Goal: Transaction & Acquisition: Register for event/course

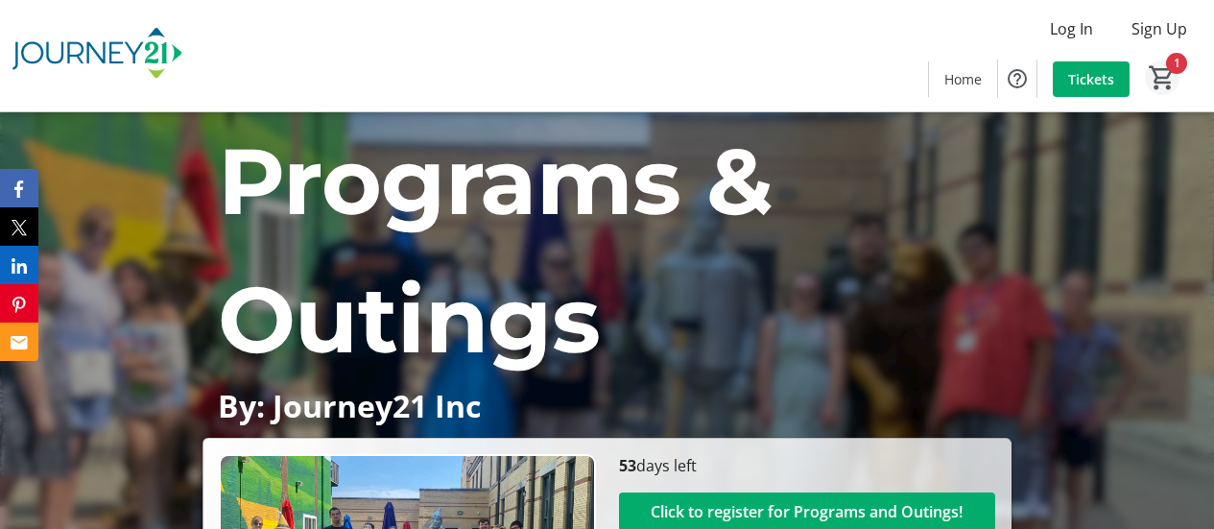
click at [1160, 81] on mat-icon "1" at bounding box center [1162, 77] width 29 height 29
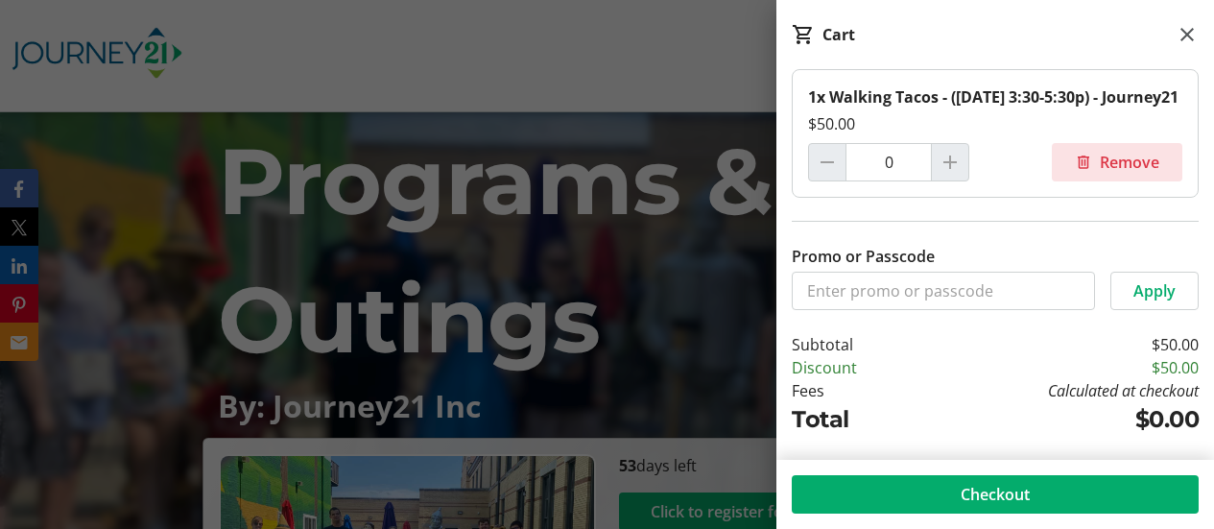
click at [1112, 174] on span "Remove" at bounding box center [1130, 162] width 60 height 23
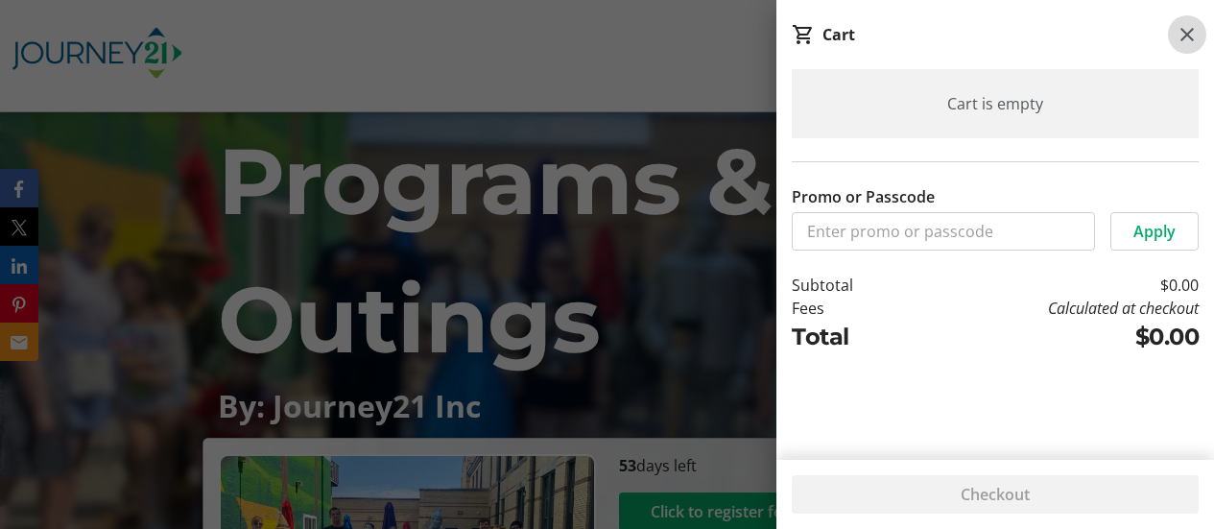
click at [1191, 36] on mat-icon at bounding box center [1187, 34] width 23 height 23
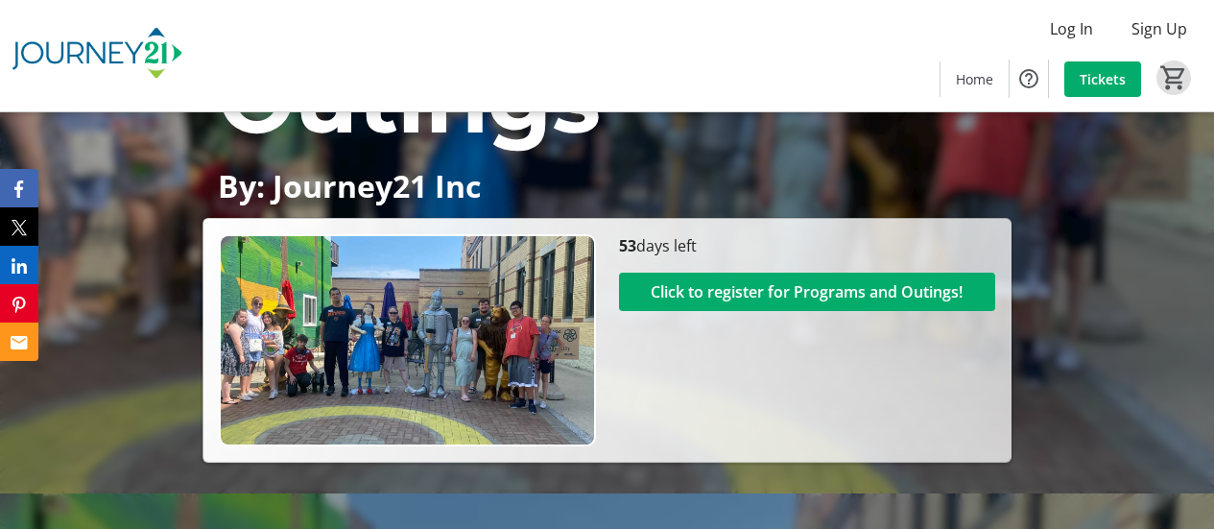
scroll to position [192, 0]
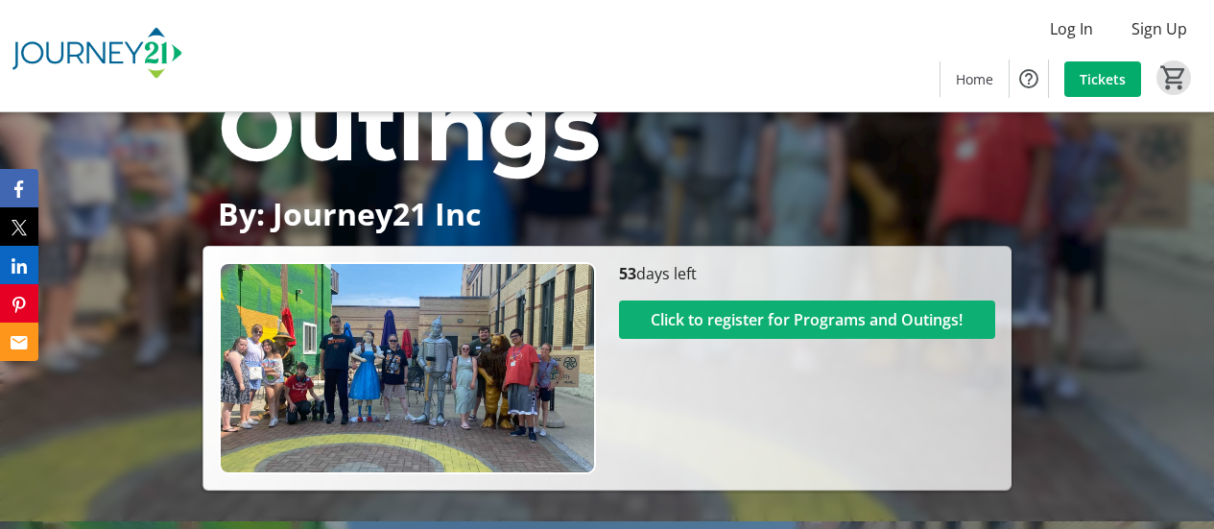
click at [720, 317] on span "Click to register for Programs and Outings!" at bounding box center [807, 319] width 312 height 23
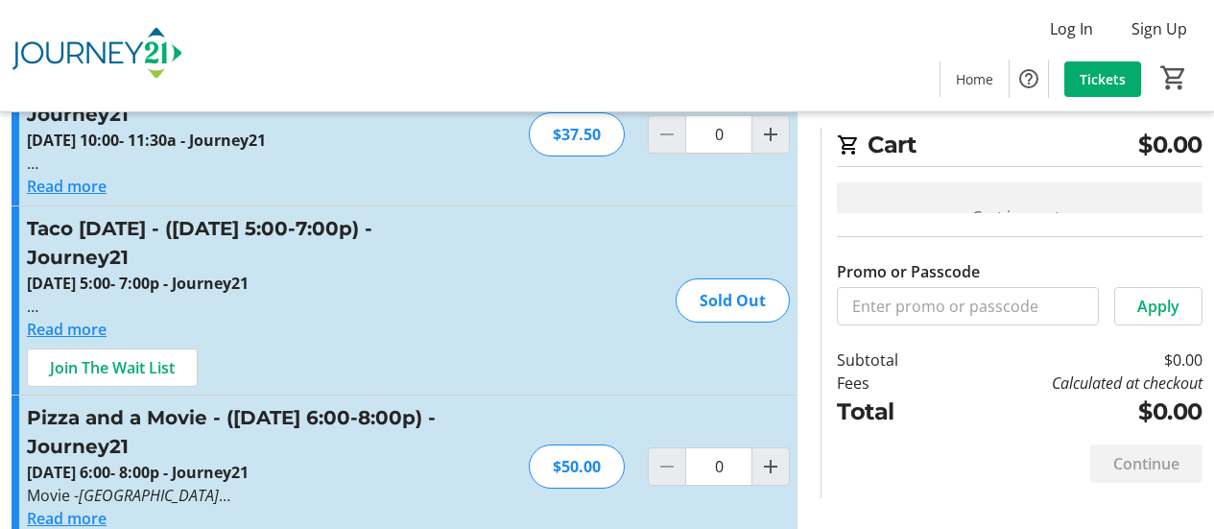
scroll to position [288, 0]
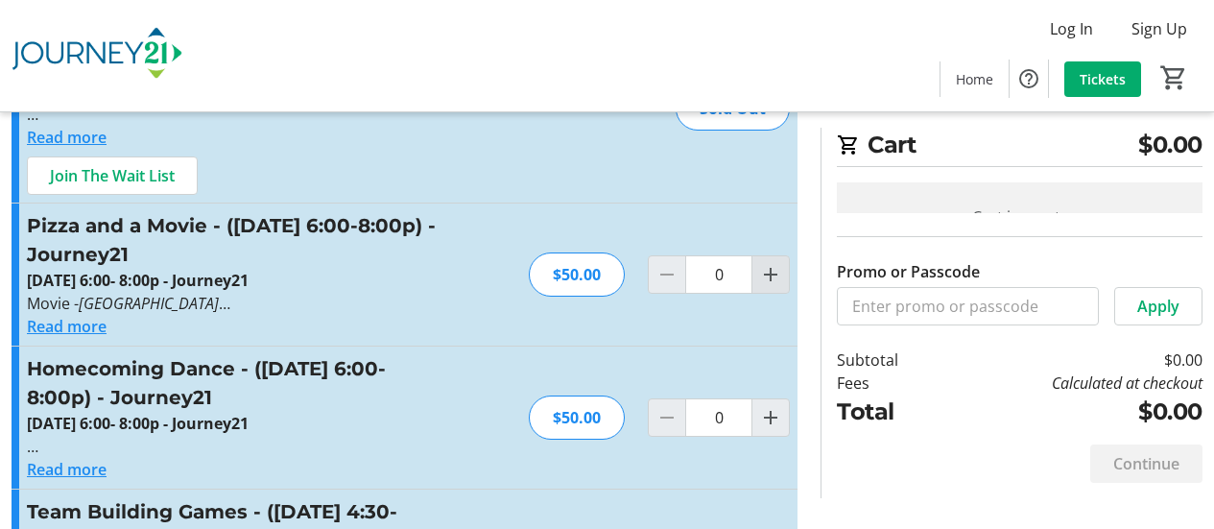
click at [767, 277] on mat-icon "Increment by one" at bounding box center [770, 274] width 23 height 23
type input "1"
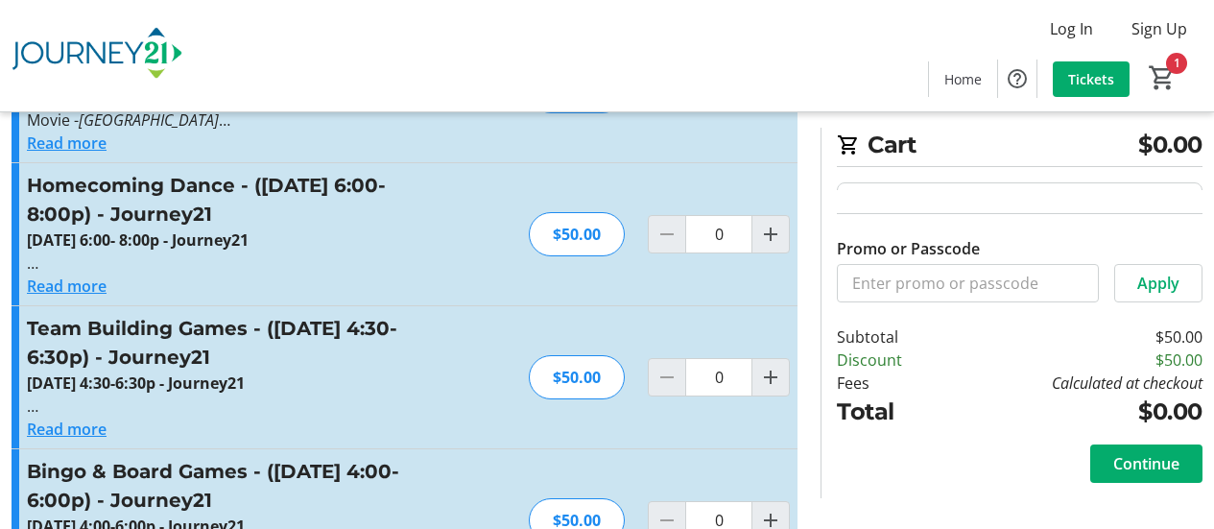
scroll to position [480, 0]
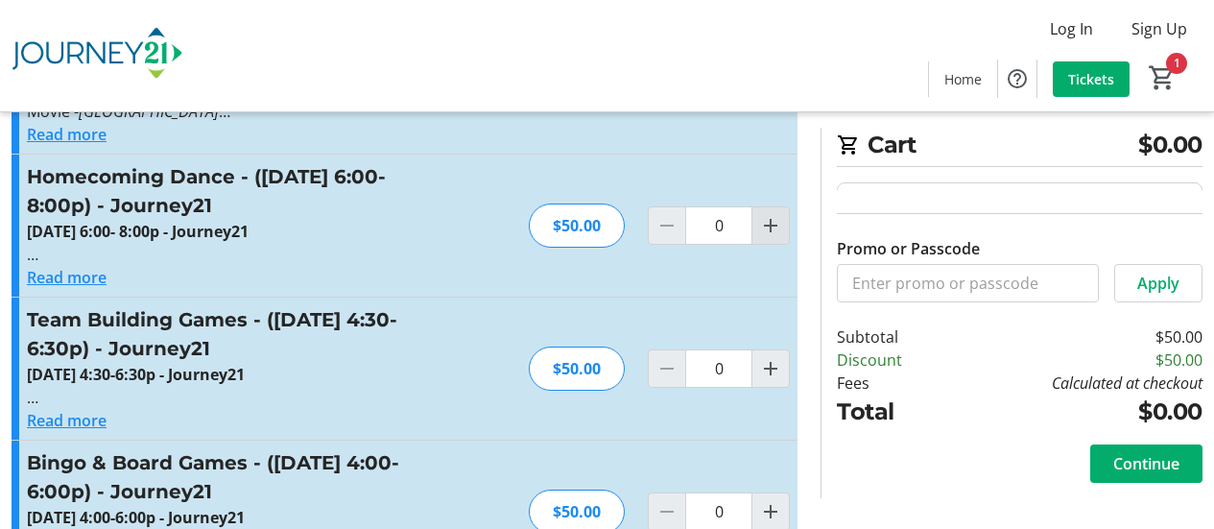
click at [772, 226] on mat-icon "Increment by one" at bounding box center [770, 225] width 23 height 23
type input "1"
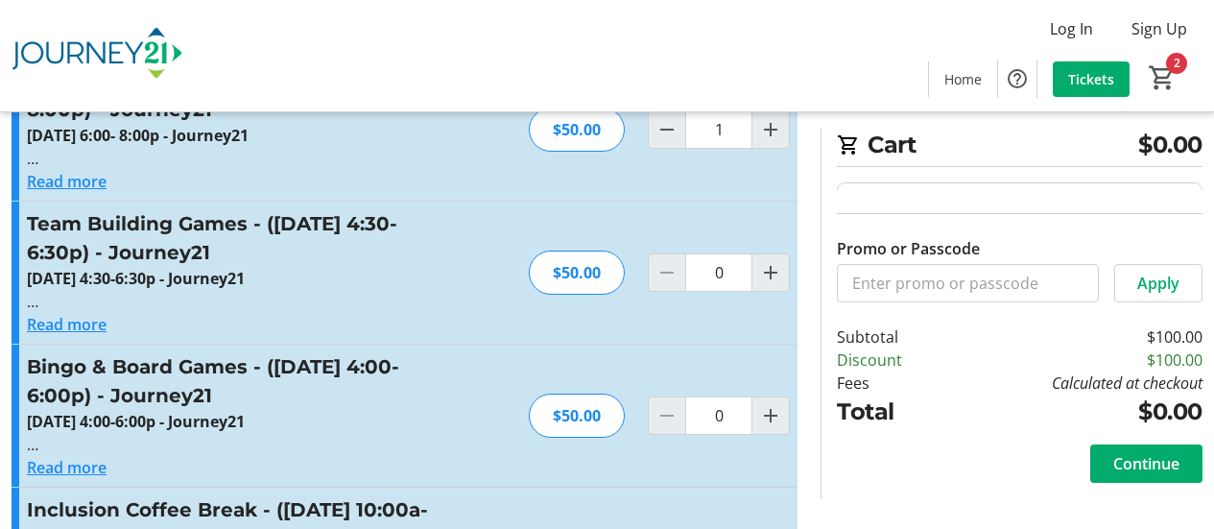
scroll to position [672, 0]
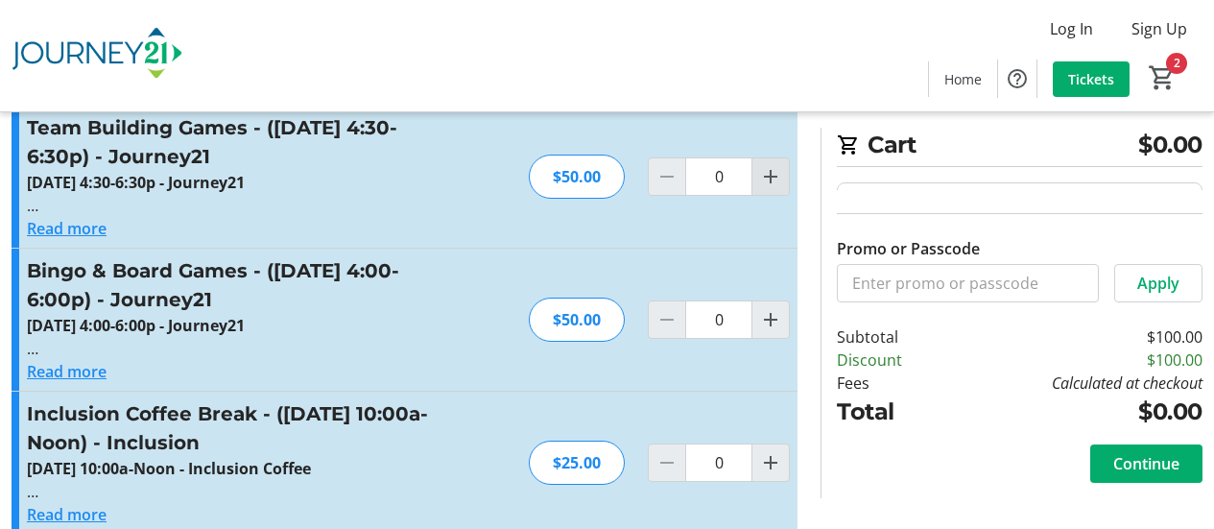
click at [776, 181] on mat-icon "Increment by one" at bounding box center [770, 176] width 23 height 23
type input "1"
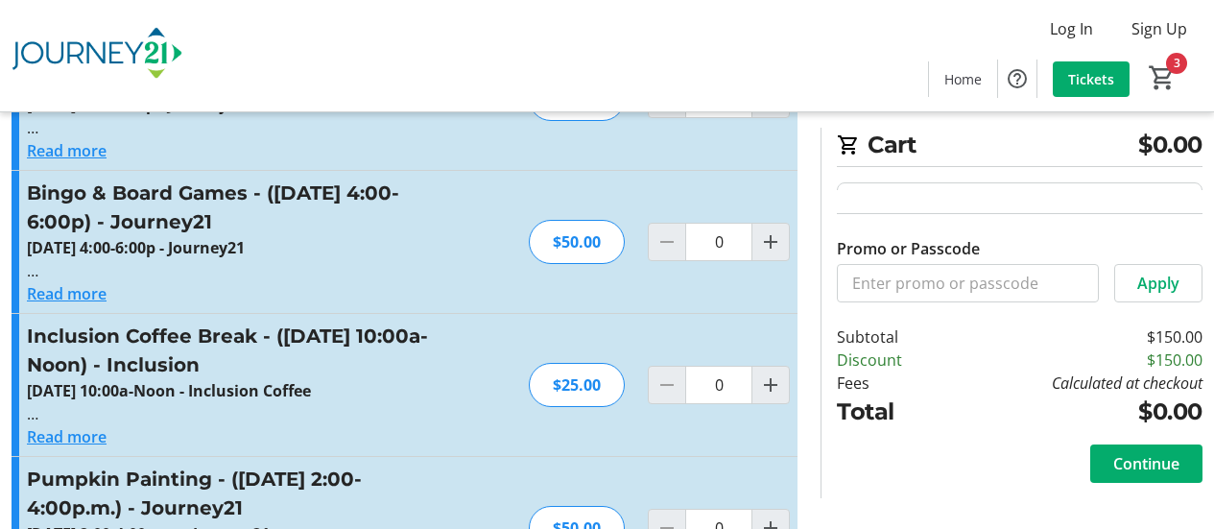
scroll to position [768, 0]
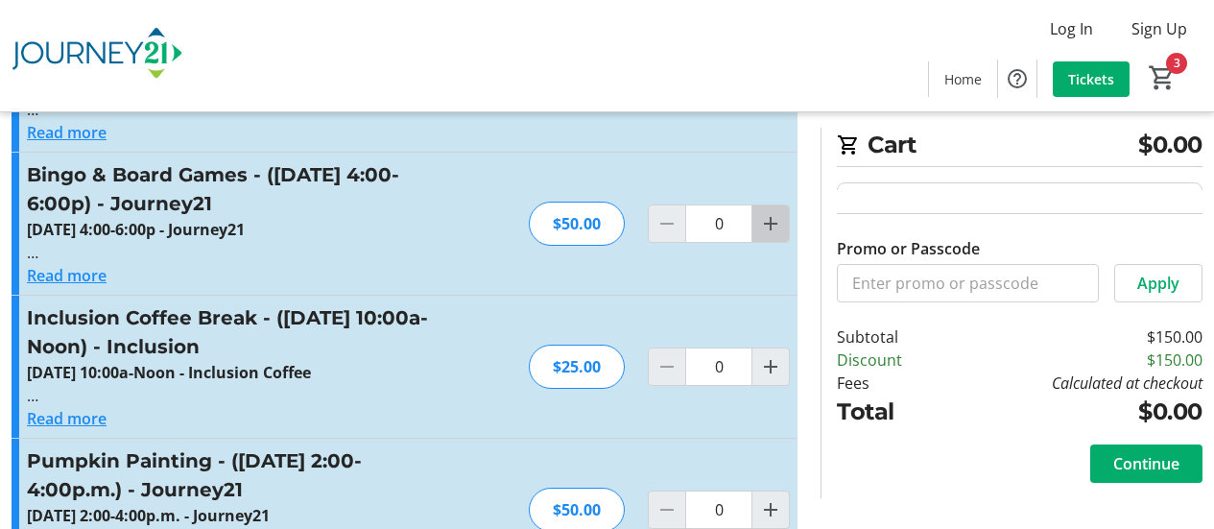
click at [770, 222] on mat-icon "Increment by one" at bounding box center [770, 223] width 23 height 23
type input "1"
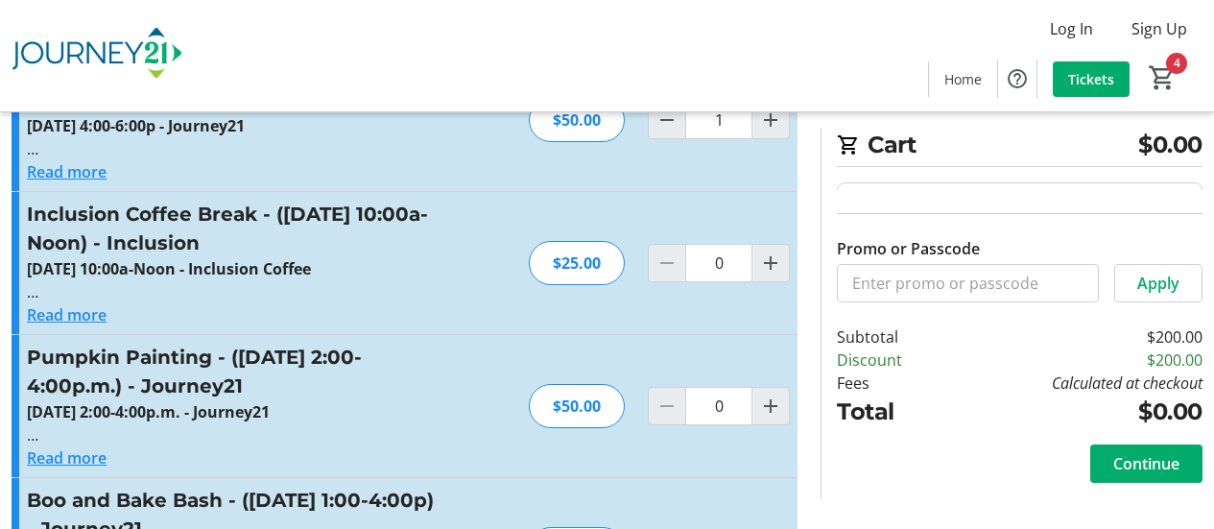
scroll to position [864, 0]
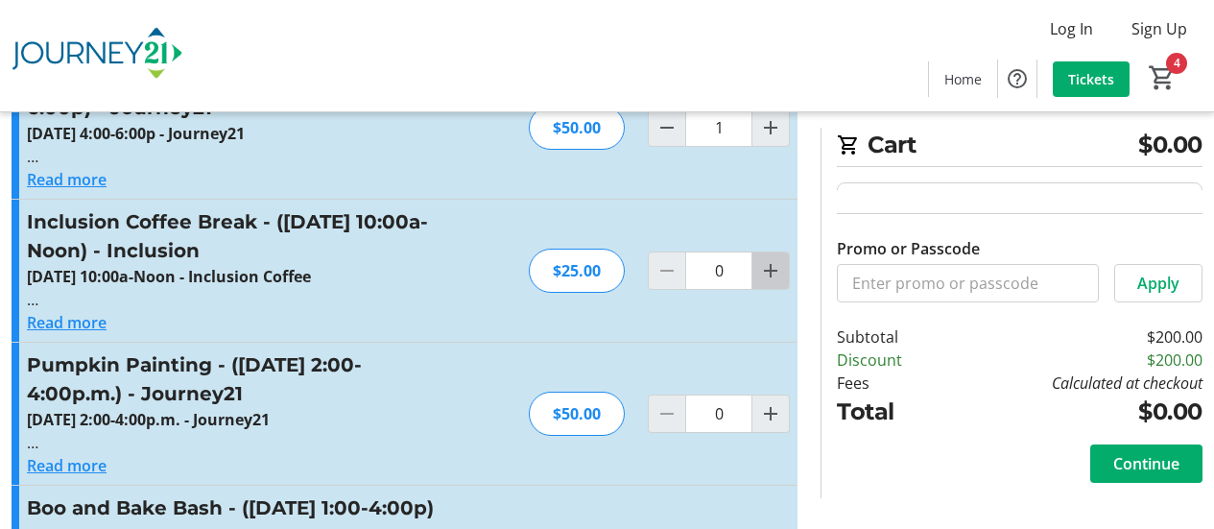
click at [771, 273] on mat-icon "Increment by one" at bounding box center [770, 270] width 23 height 23
type input "1"
click at [79, 320] on button "Read more" at bounding box center [67, 322] width 80 height 23
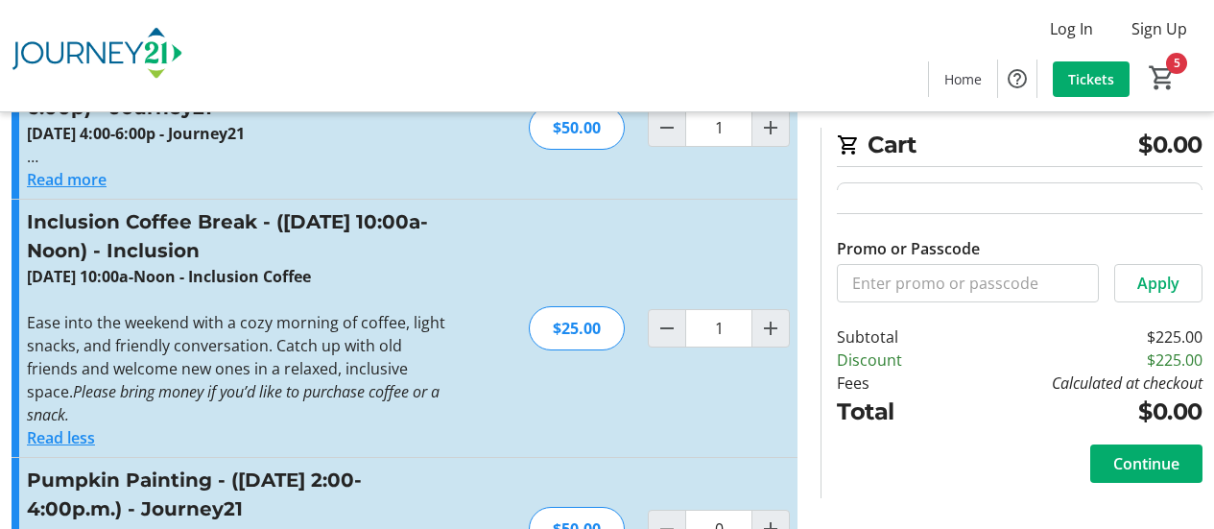
click at [64, 441] on button "Read less" at bounding box center [61, 437] width 68 height 23
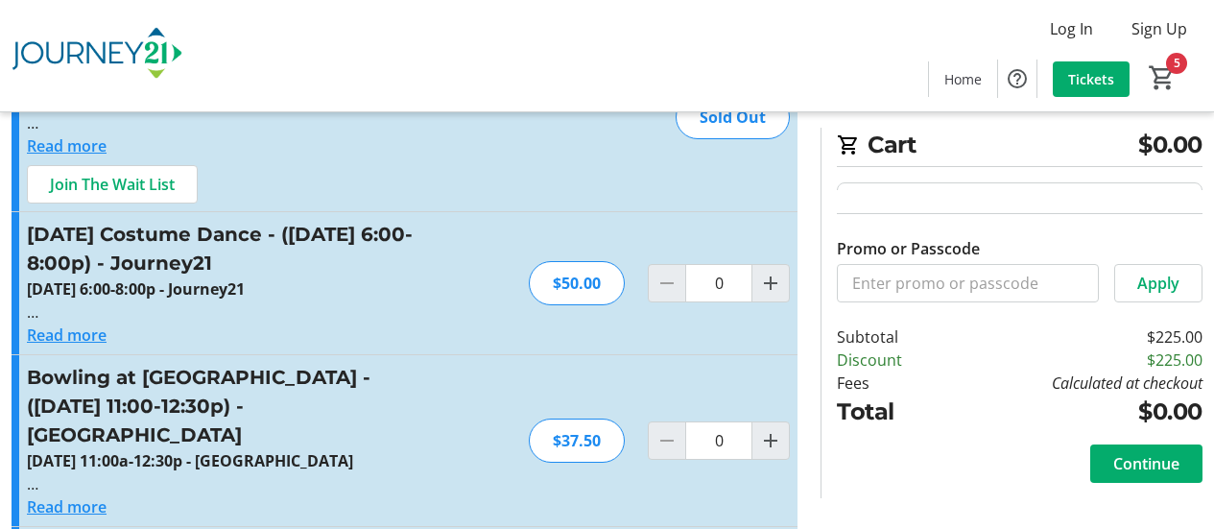
scroll to position [1632, 0]
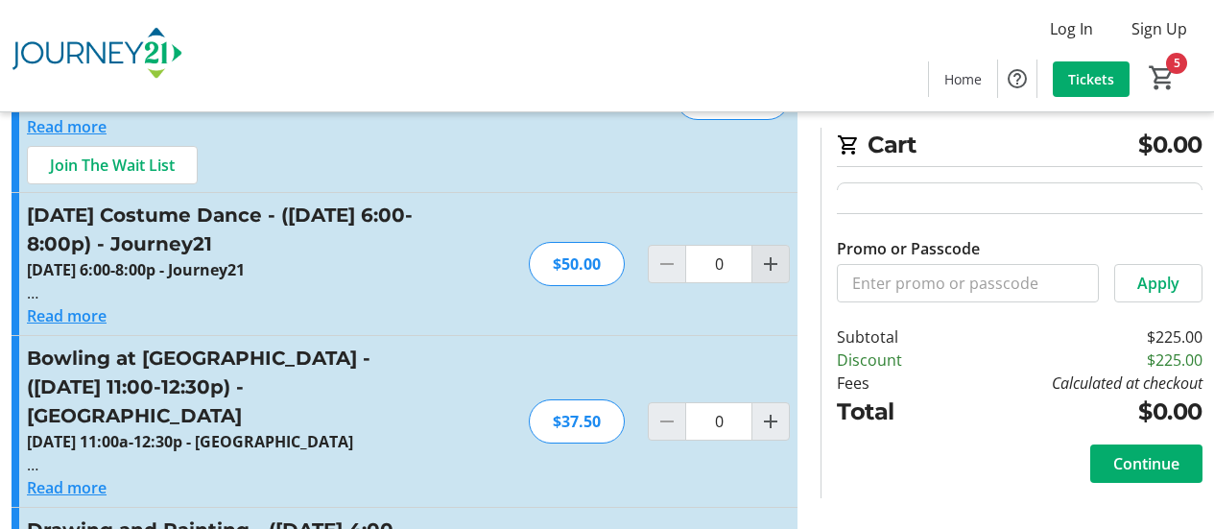
click at [768, 265] on mat-icon "Increment by one" at bounding box center [770, 263] width 23 height 23
type input "1"
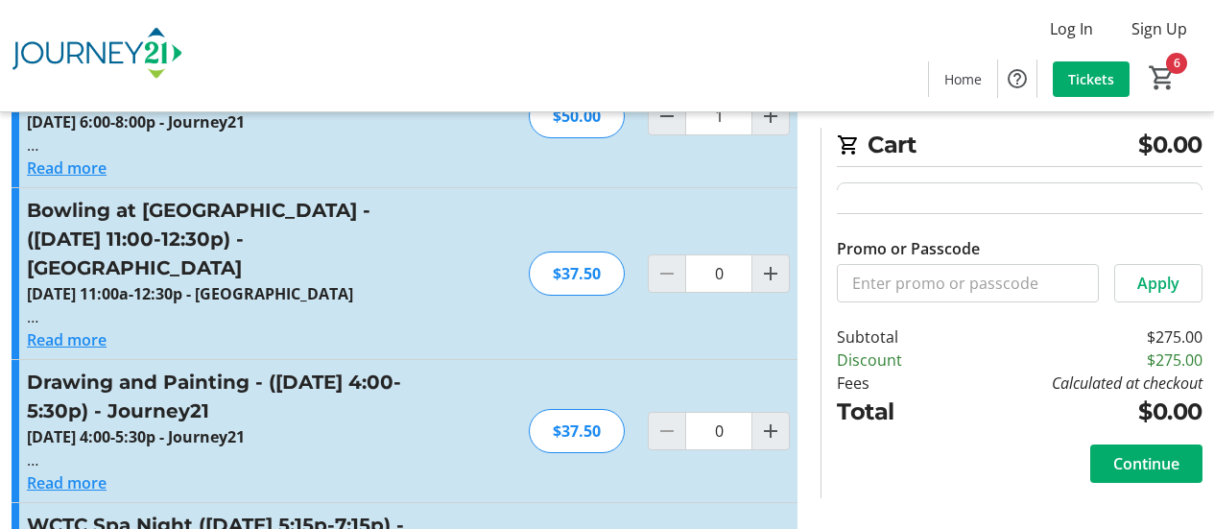
scroll to position [1823, 0]
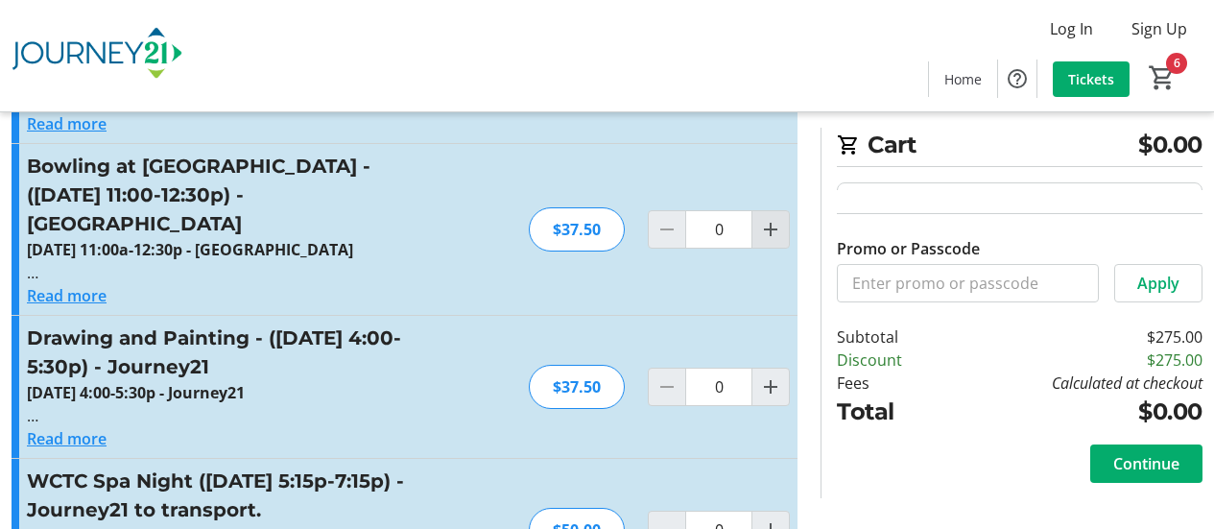
click at [773, 218] on mat-icon "Increment by one" at bounding box center [770, 229] width 23 height 23
type input "1"
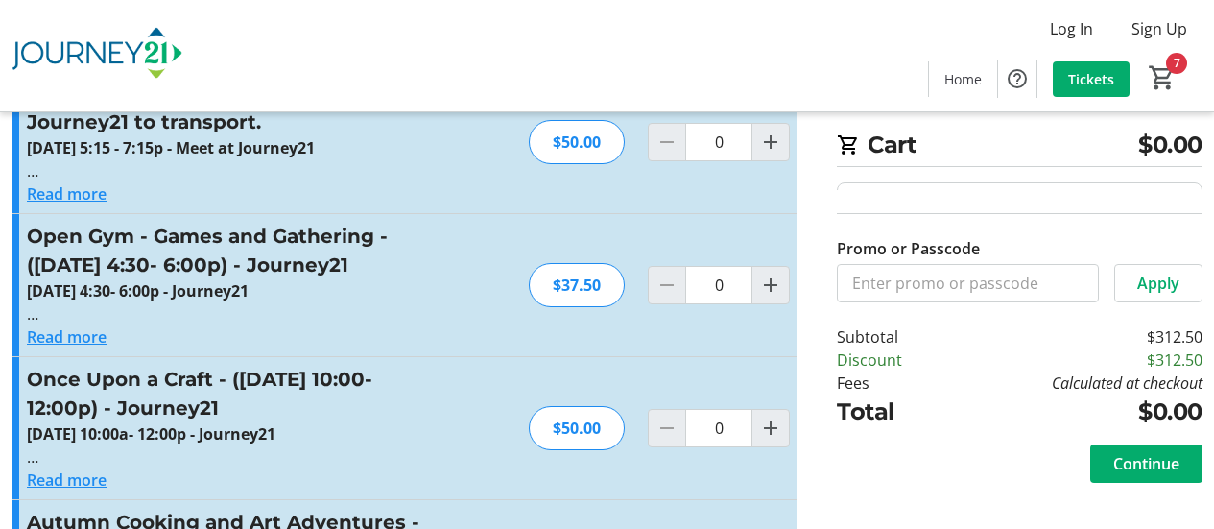
scroll to position [2207, 0]
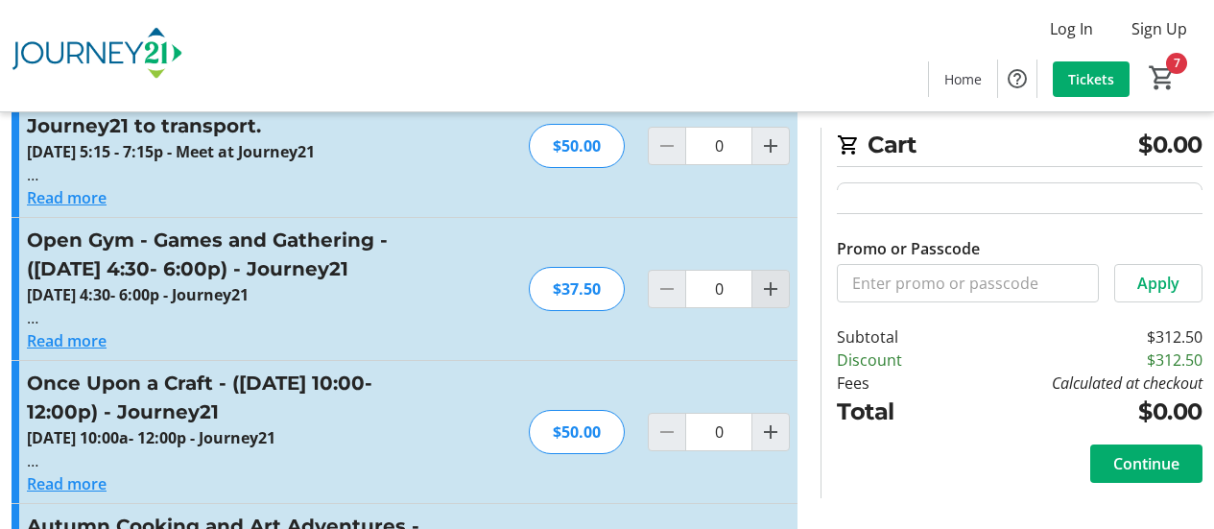
click at [774, 277] on mat-icon "Increment by one" at bounding box center [770, 288] width 23 height 23
type input "1"
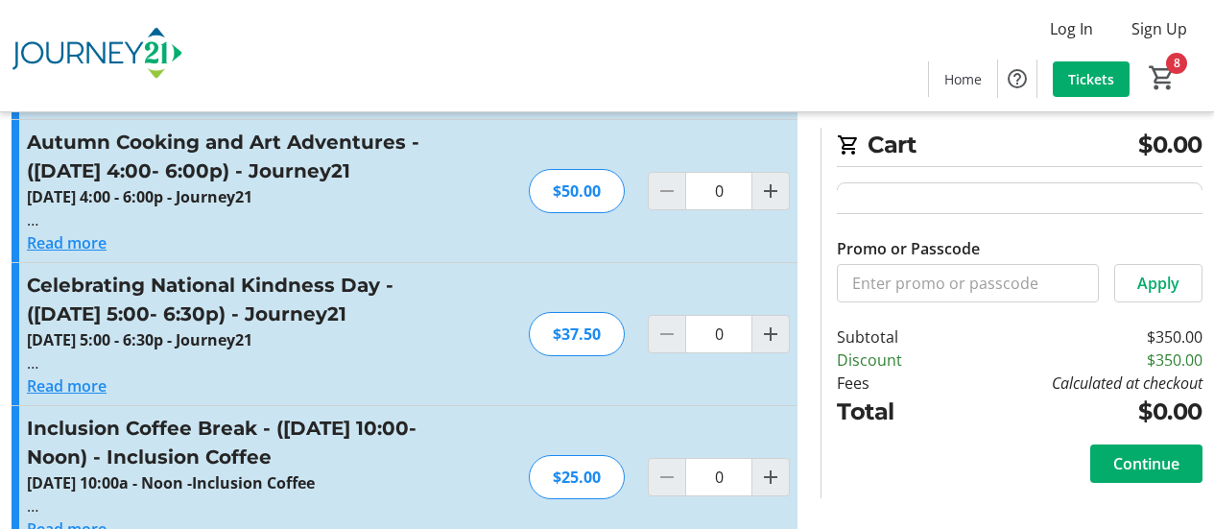
scroll to position [2687, 0]
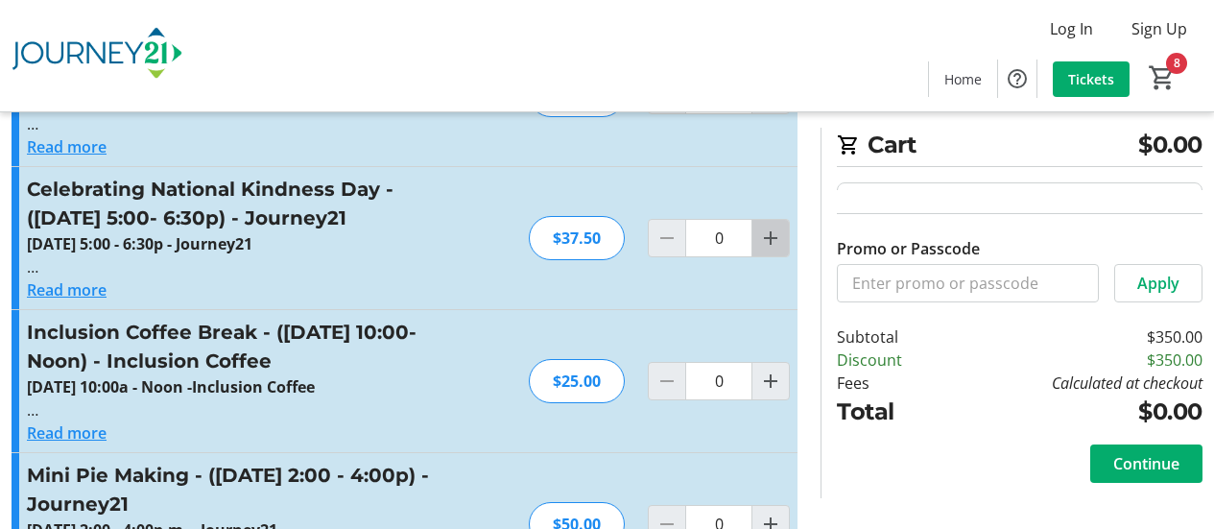
click at [771, 226] on mat-icon "Increment by one" at bounding box center [770, 237] width 23 height 23
type input "1"
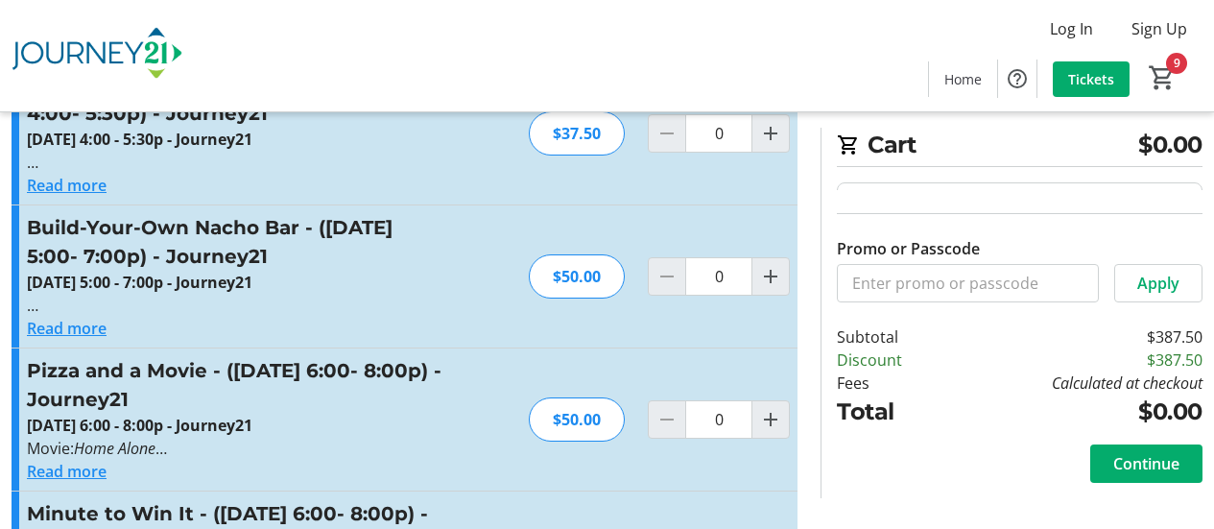
scroll to position [3359, 0]
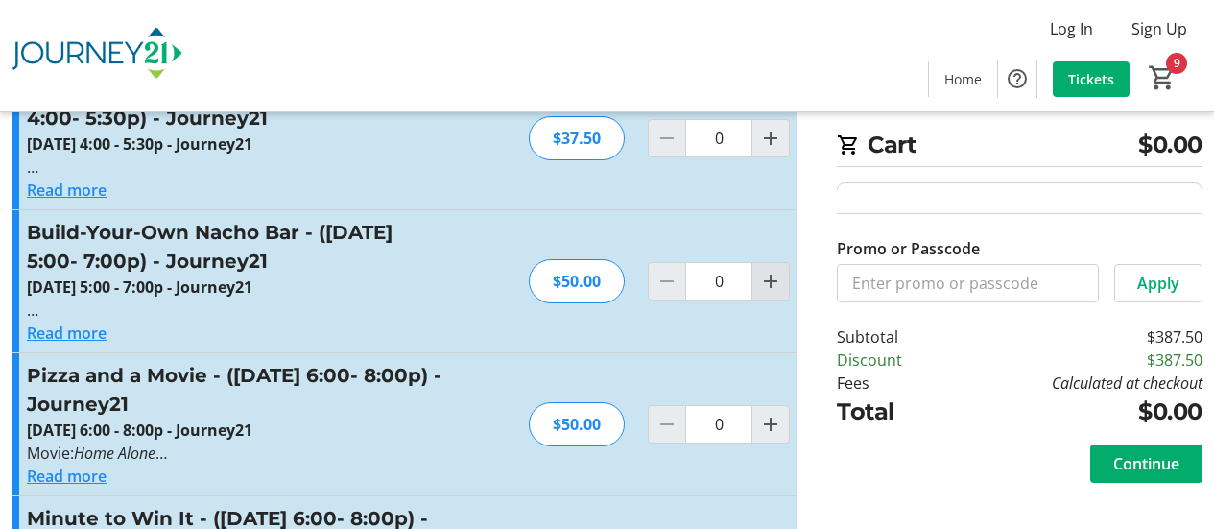
click at [777, 270] on mat-icon "Increment by one" at bounding box center [770, 281] width 23 height 23
type input "1"
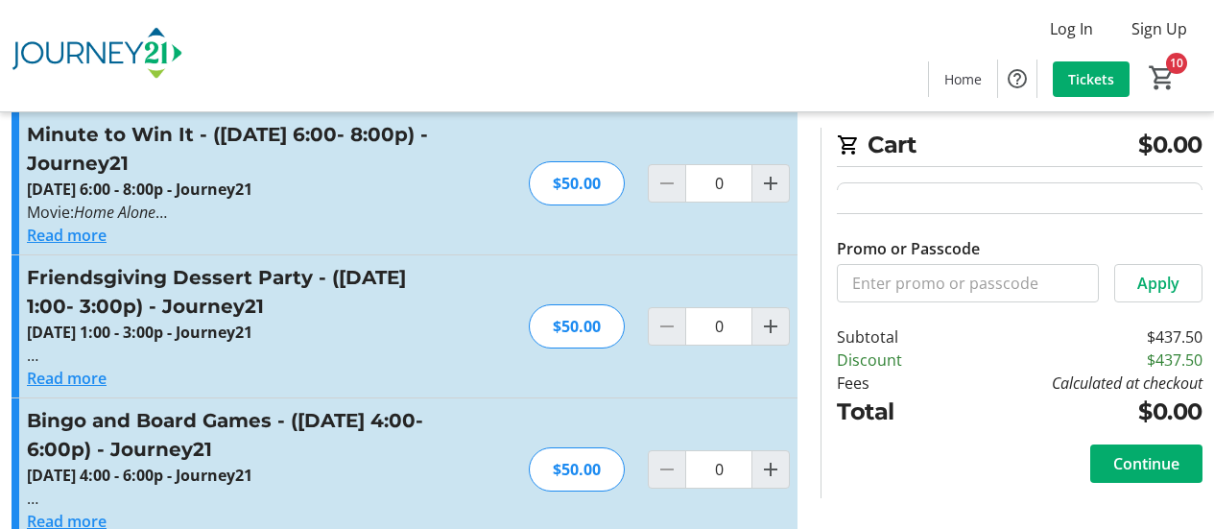
scroll to position [3839, 0]
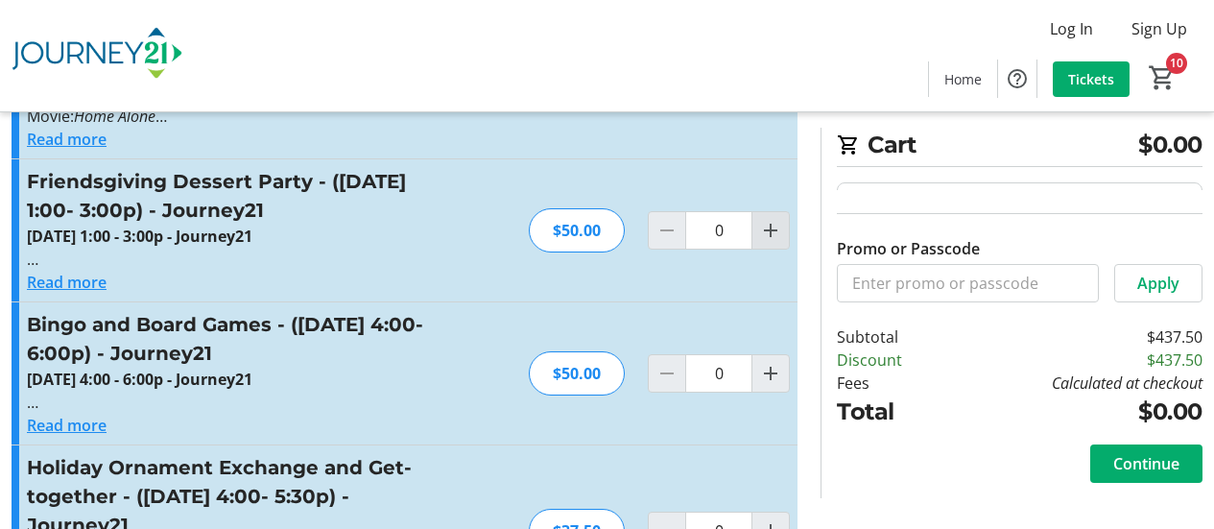
click at [776, 219] on mat-icon "Increment by one" at bounding box center [770, 230] width 23 height 23
type input "1"
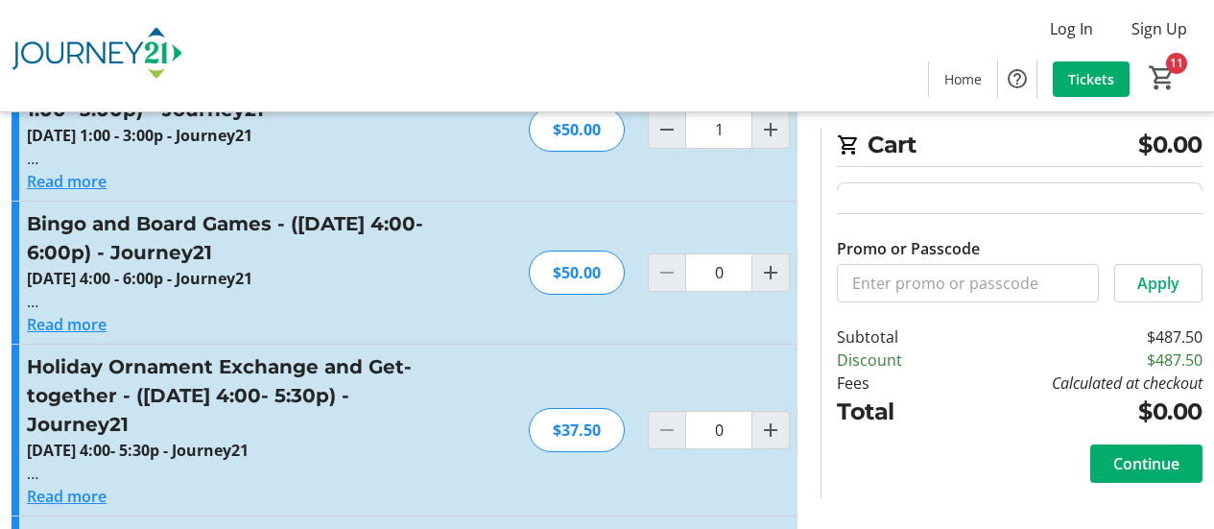
scroll to position [3935, 0]
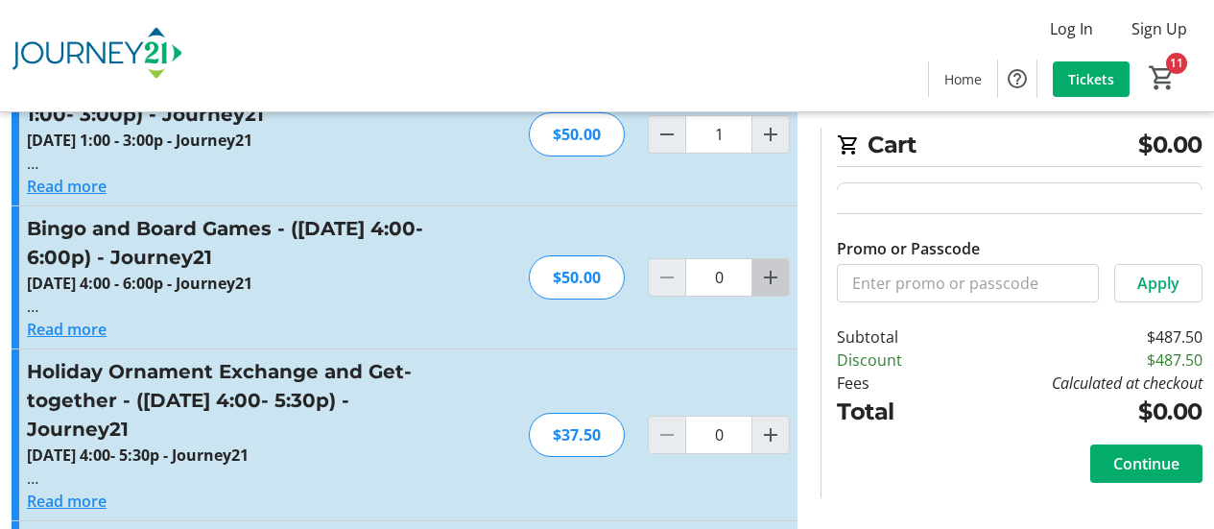
click at [769, 266] on mat-icon "Increment by one" at bounding box center [770, 277] width 23 height 23
type input "1"
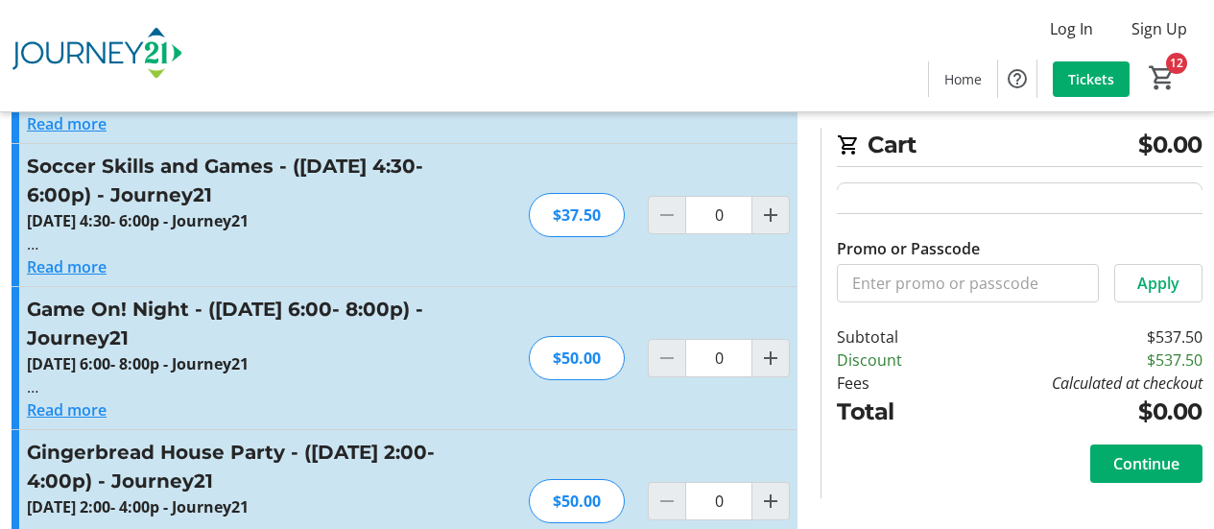
scroll to position [4319, 0]
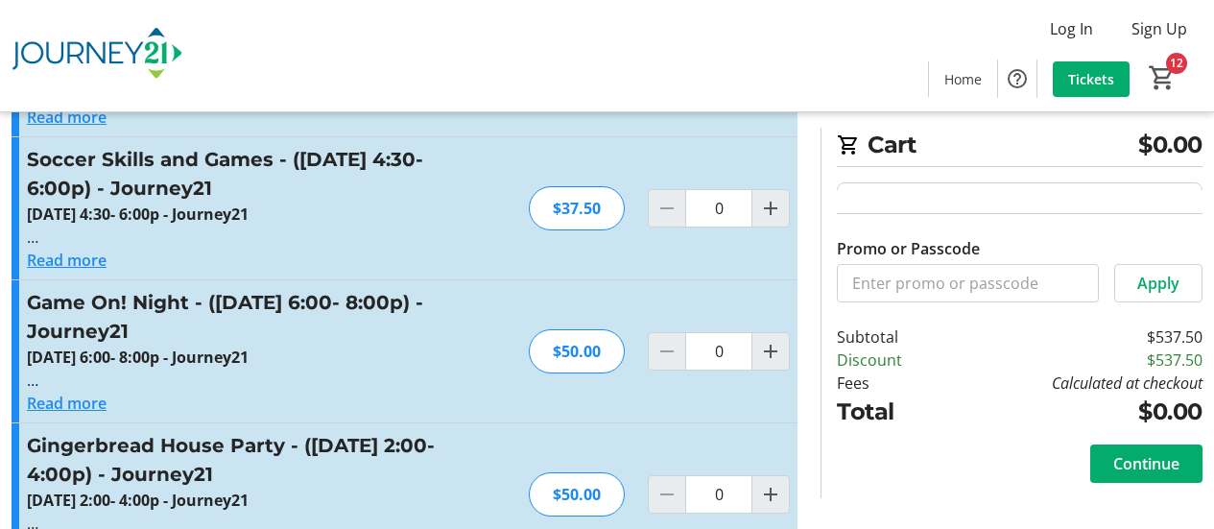
click at [83, 249] on button "Read more" at bounding box center [67, 260] width 80 height 23
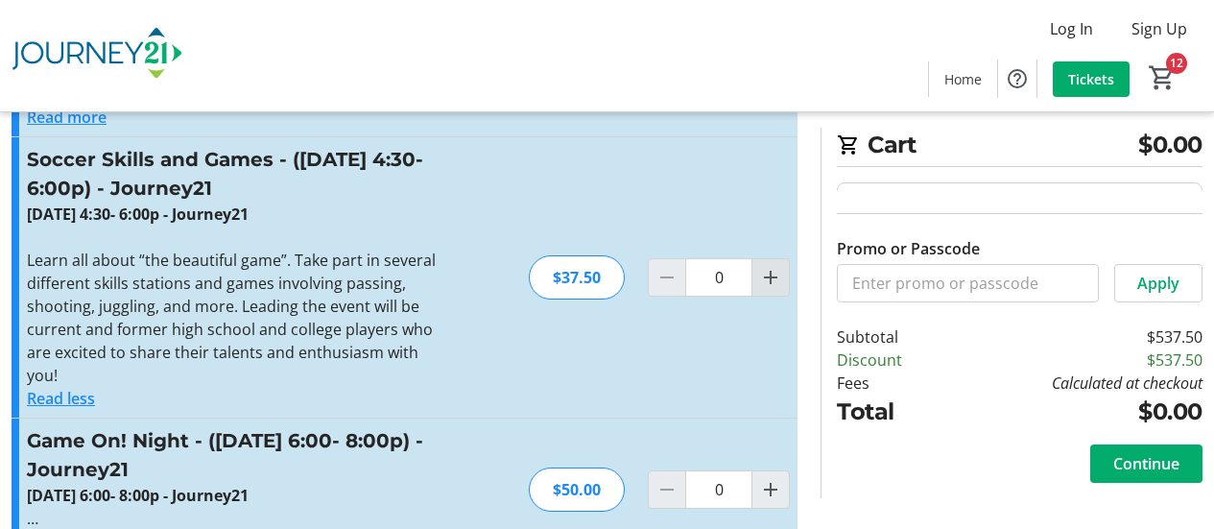
click at [771, 266] on mat-icon "Increment by one" at bounding box center [770, 277] width 23 height 23
type input "1"
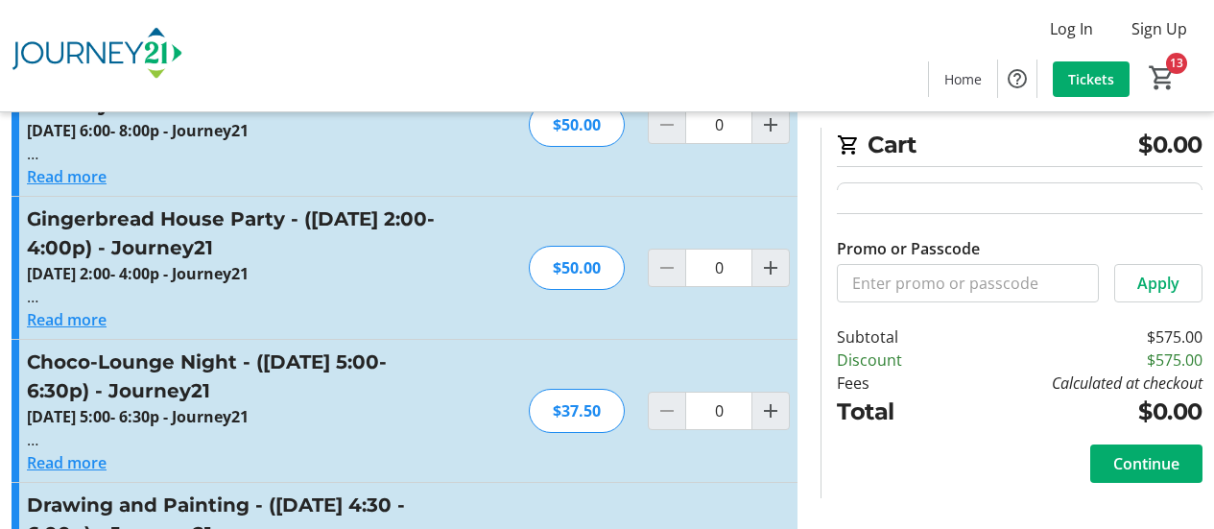
scroll to position [4703, 0]
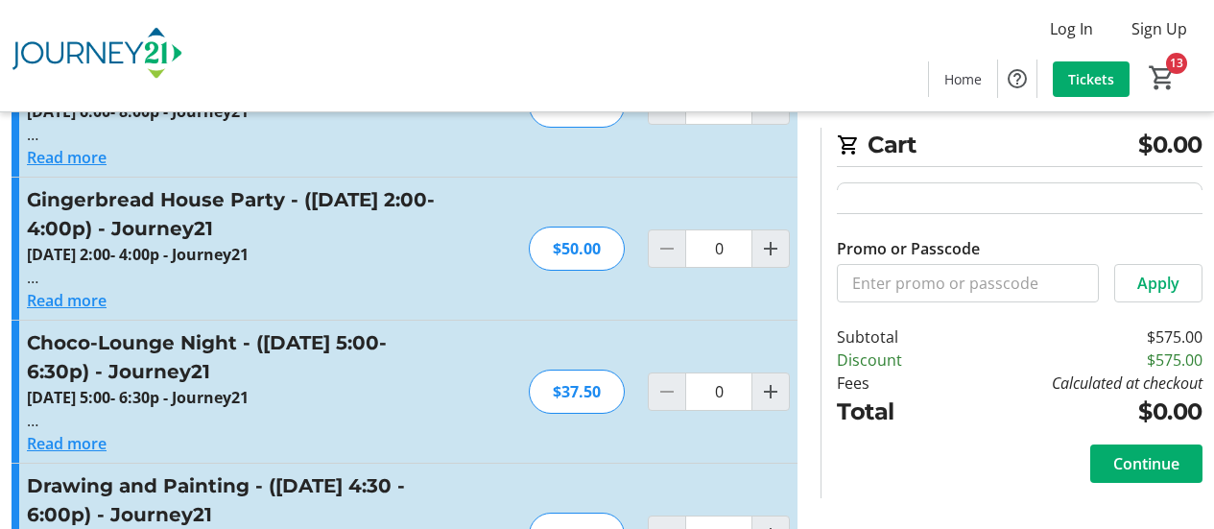
click at [87, 289] on button "Read more" at bounding box center [67, 300] width 80 height 23
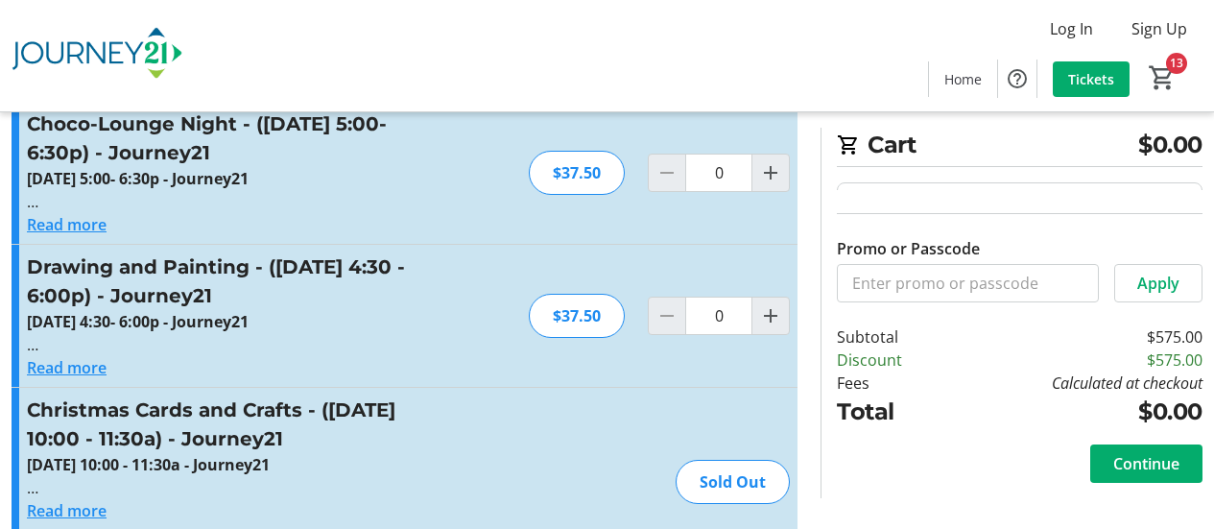
scroll to position [4895, 0]
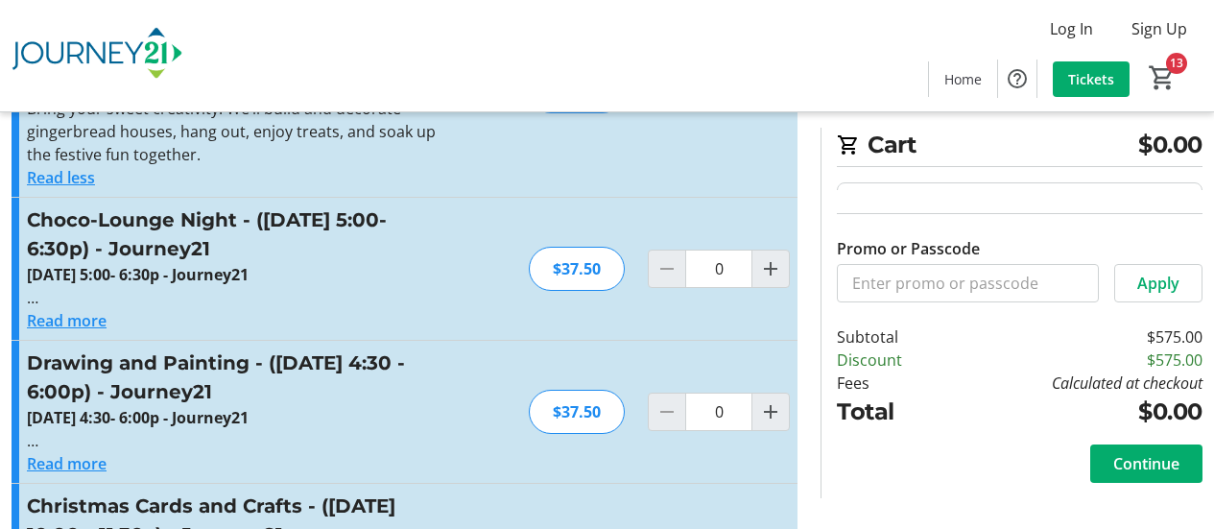
click at [65, 309] on button "Read more" at bounding box center [67, 320] width 80 height 23
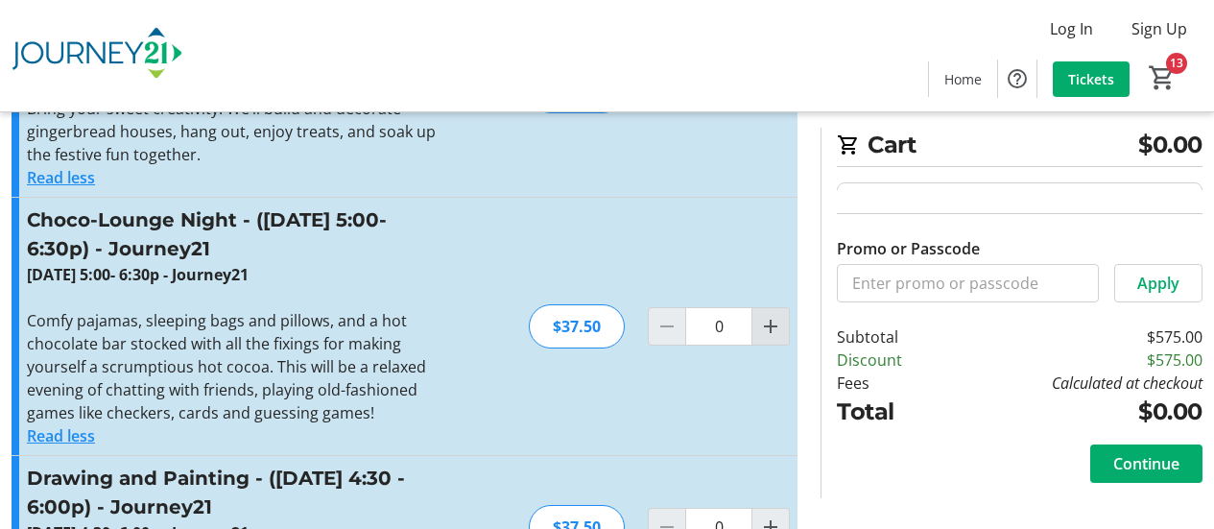
click at [772, 315] on mat-icon "Increment by one" at bounding box center [770, 326] width 23 height 23
type input "1"
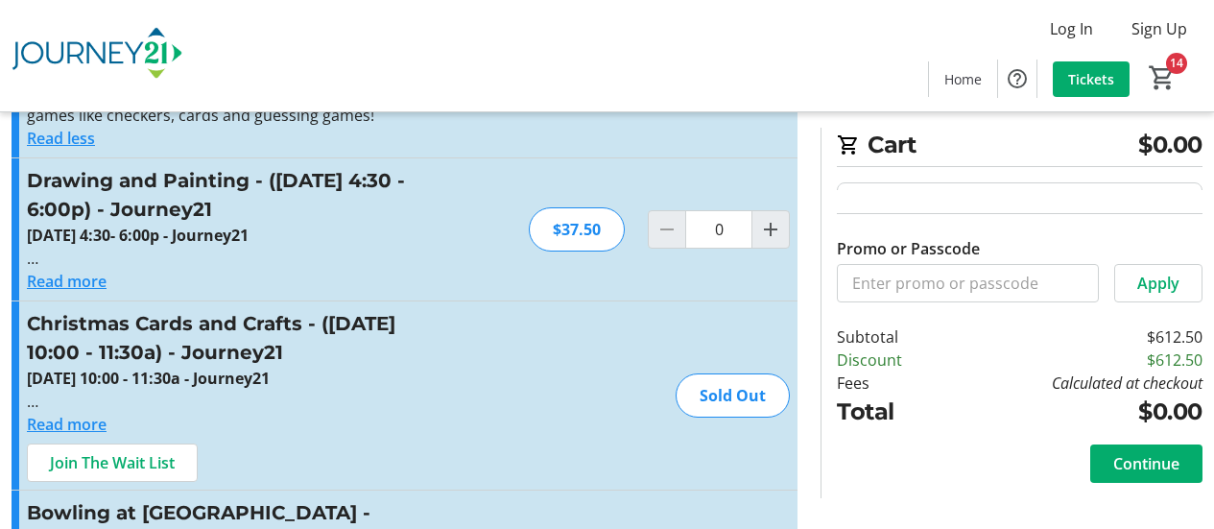
scroll to position [5278, 0]
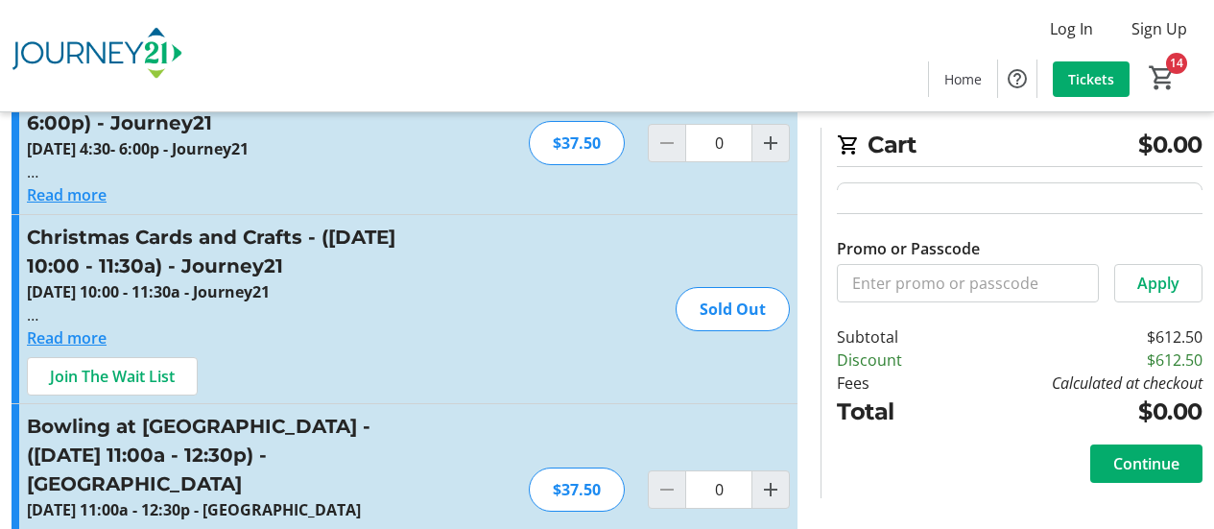
click at [80, 326] on button "Read more" at bounding box center [67, 337] width 80 height 23
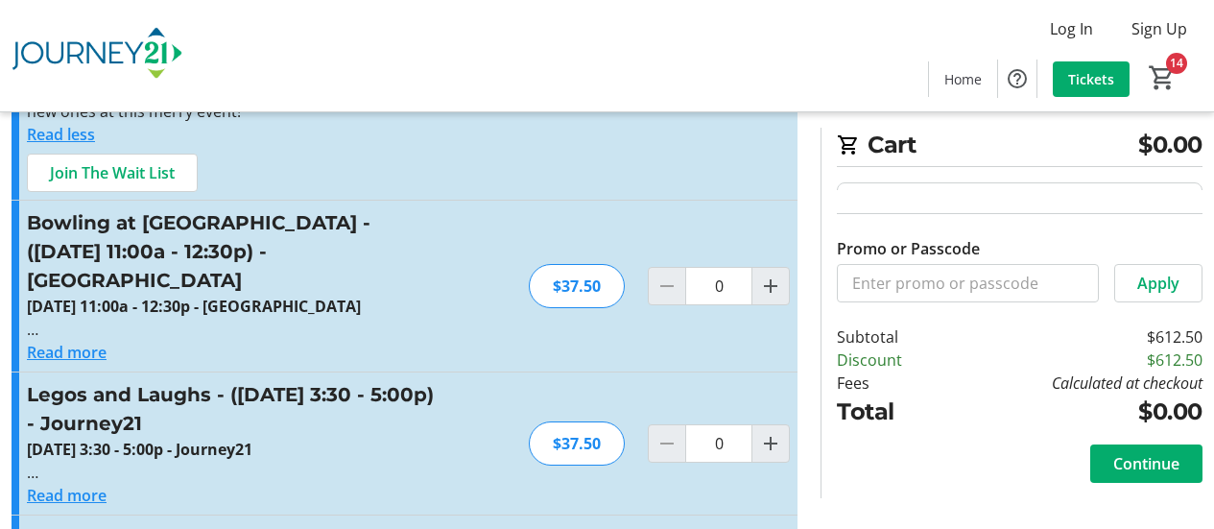
scroll to position [5566, 0]
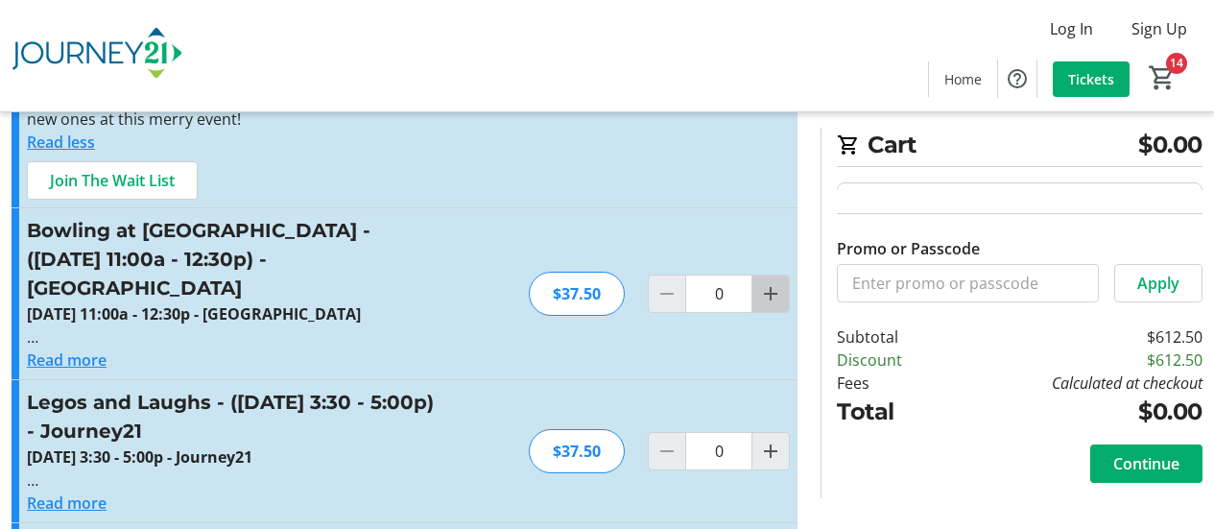
click at [771, 282] on mat-icon "Increment by one" at bounding box center [770, 293] width 23 height 23
type input "1"
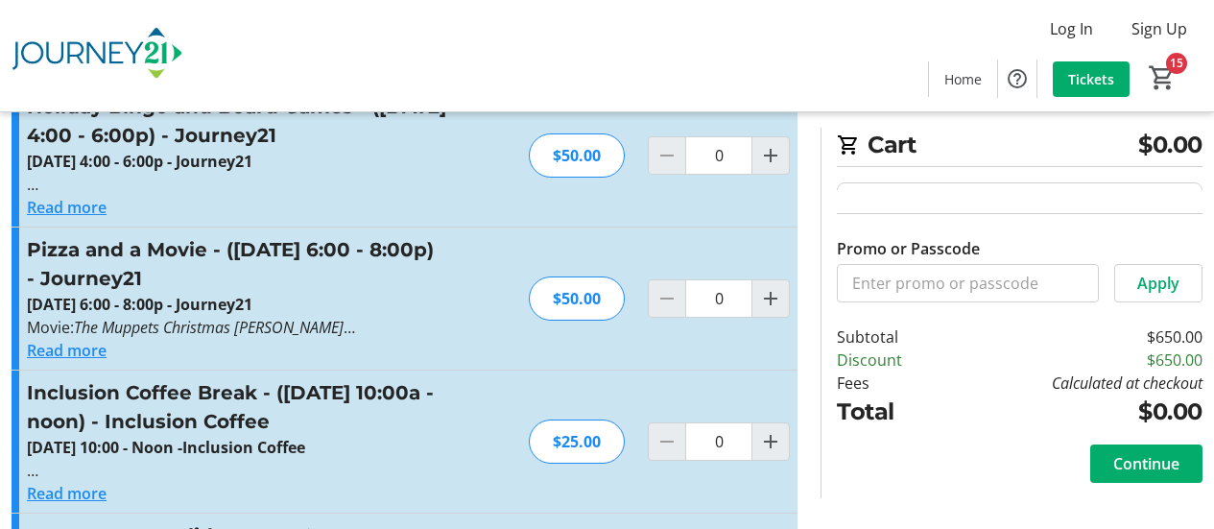
scroll to position [6142, 0]
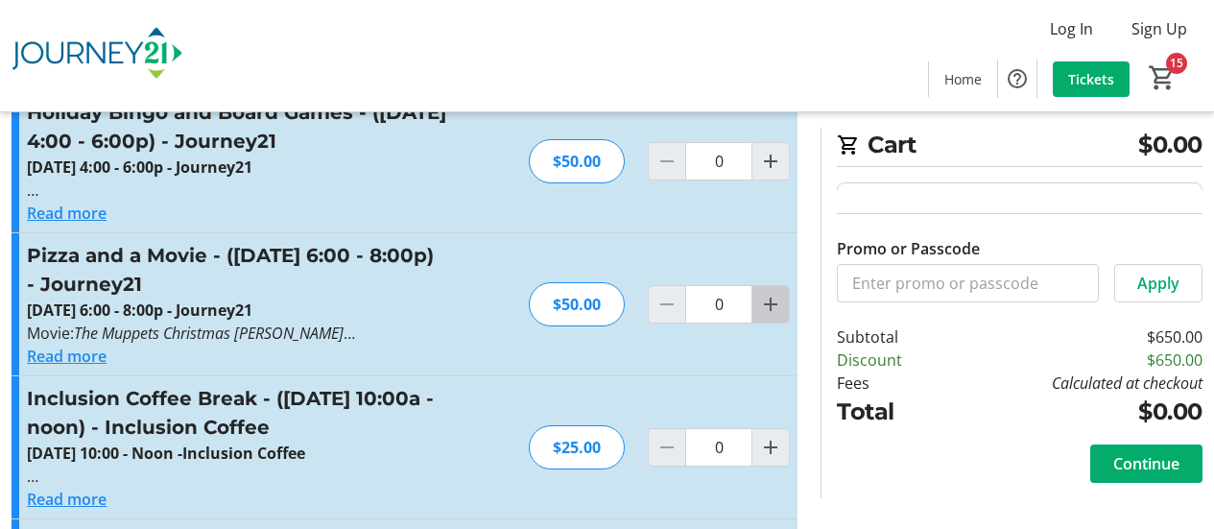
click at [771, 293] on mat-icon "Increment by one" at bounding box center [770, 304] width 23 height 23
type input "1"
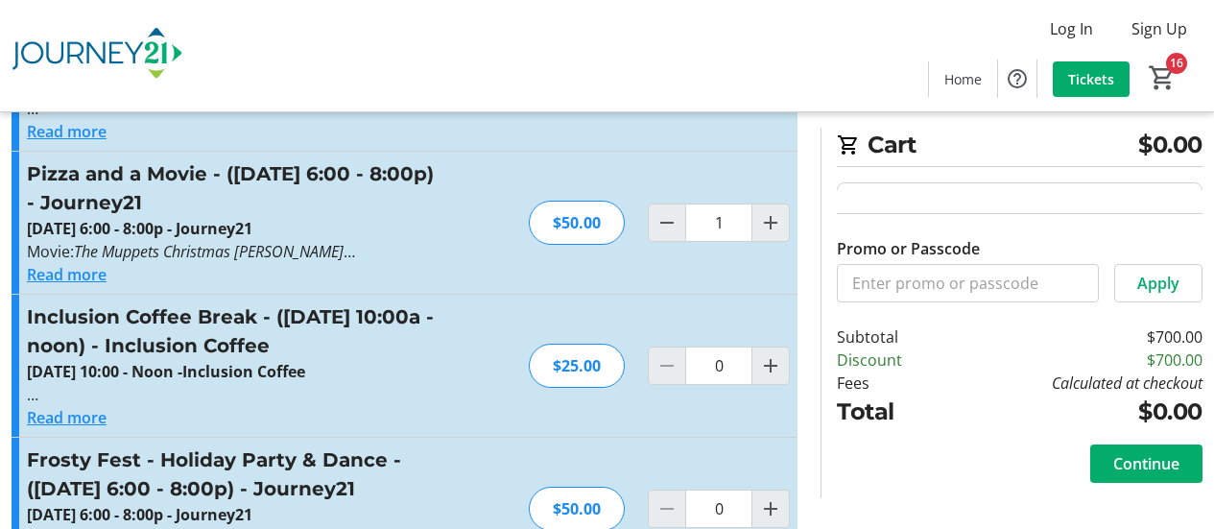
scroll to position [6240, 0]
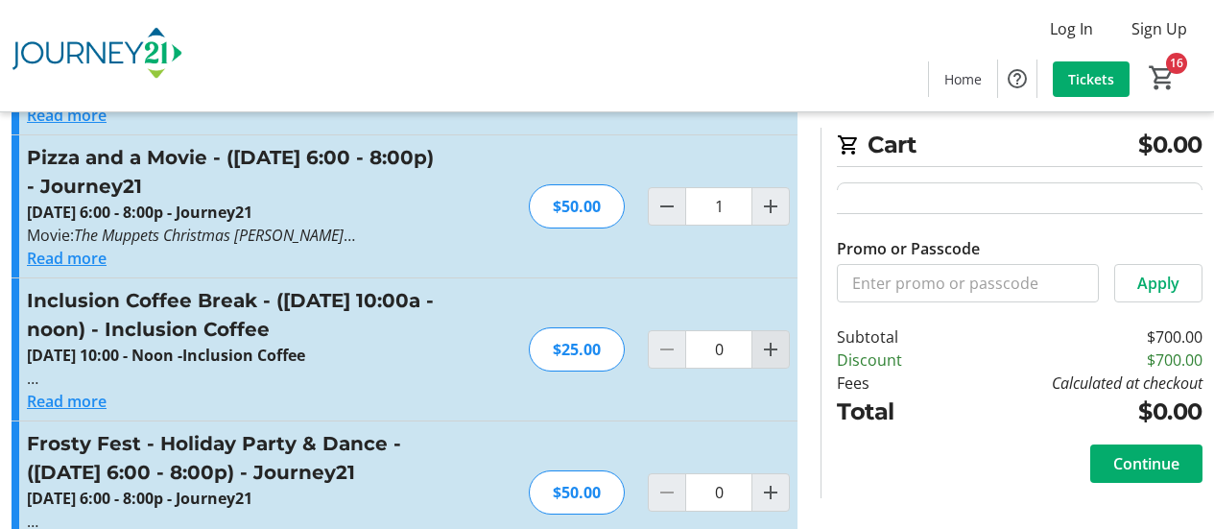
click at [775, 338] on mat-icon "Increment by one" at bounding box center [770, 349] width 23 height 23
type input "1"
click at [781, 481] on mat-icon "Increment by one" at bounding box center [770, 492] width 23 height 23
type input "1"
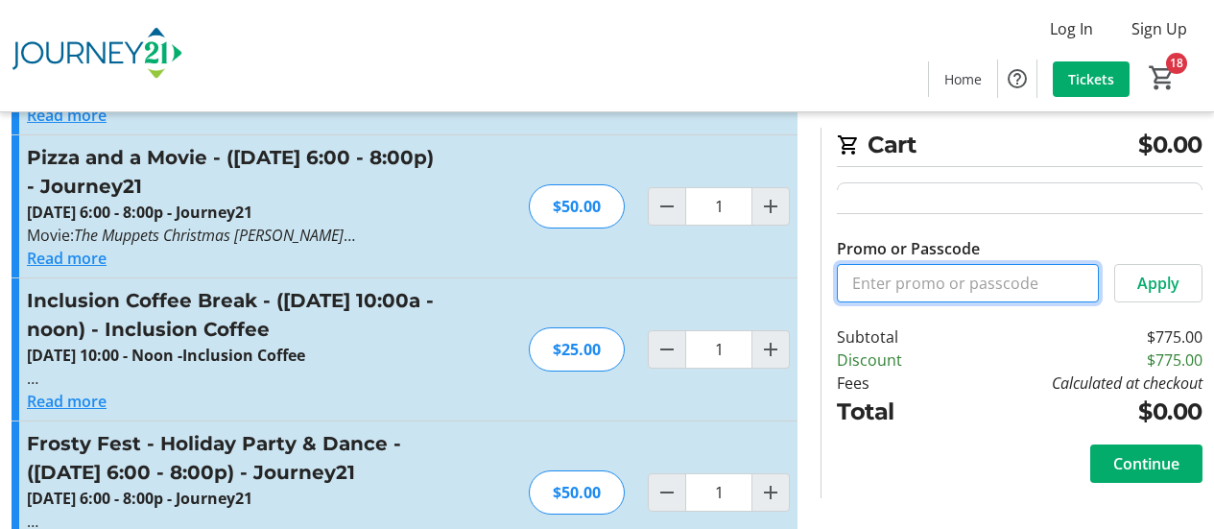
click at [863, 280] on input "Promo or Passcode" at bounding box center [968, 283] width 262 height 38
type input "IRIS"
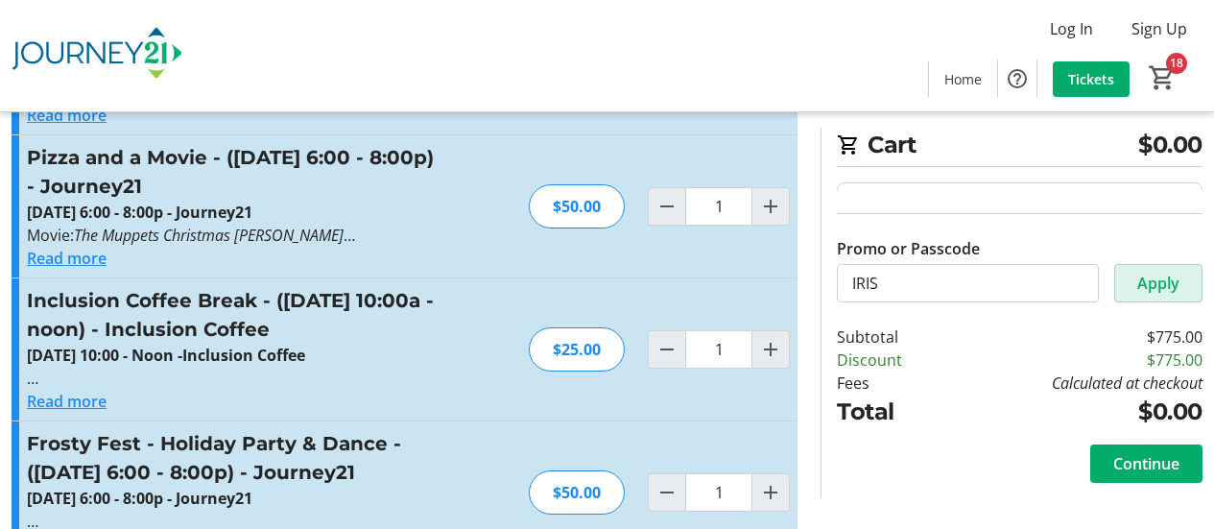
click at [1160, 289] on span "Apply" at bounding box center [1158, 283] width 42 height 23
click at [1156, 459] on span "Continue" at bounding box center [1146, 463] width 66 height 23
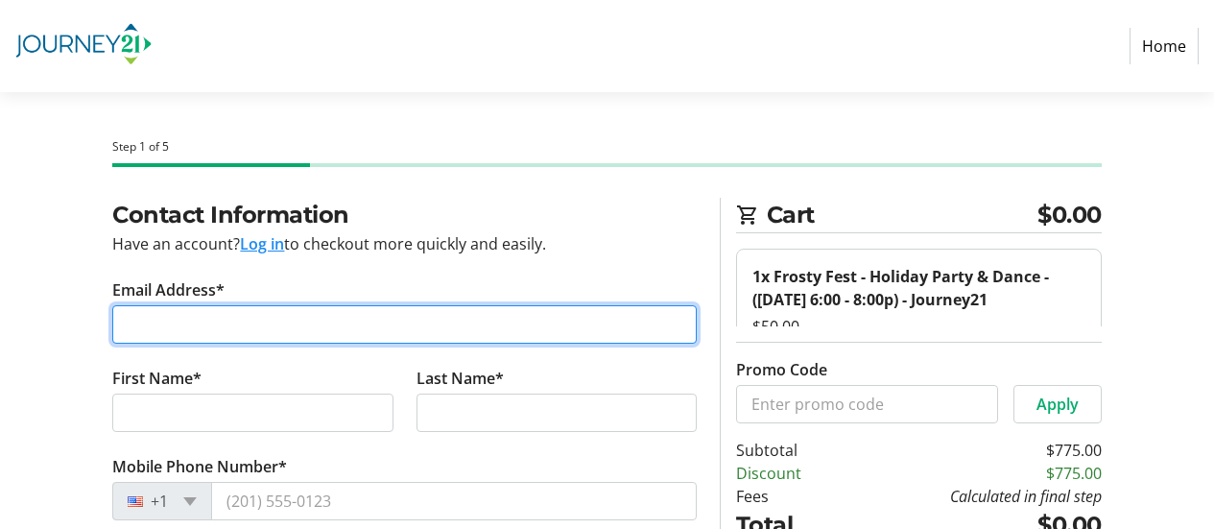
click at [156, 318] on input "Email Address*" at bounding box center [404, 324] width 584 height 38
type input "[EMAIL_ADDRESS][DOMAIN_NAME]"
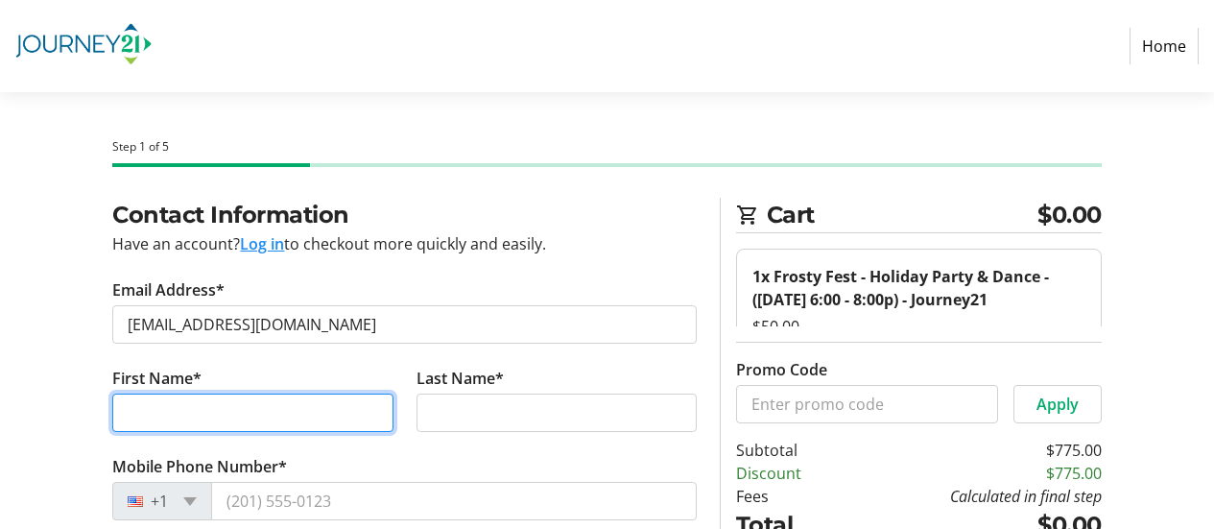
type input "[PERSON_NAME]"
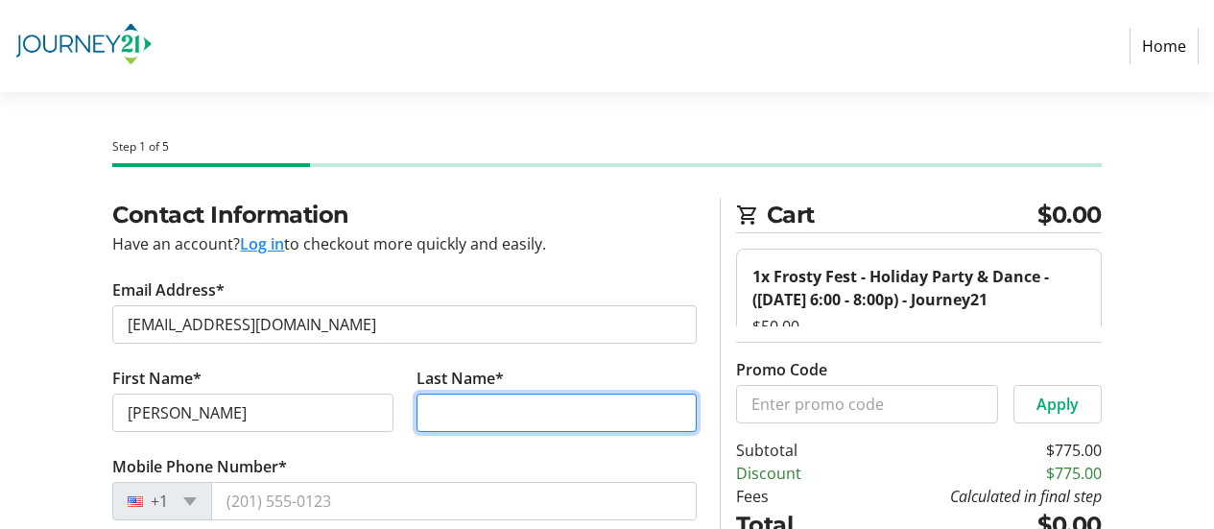
type input "[PERSON_NAME]"
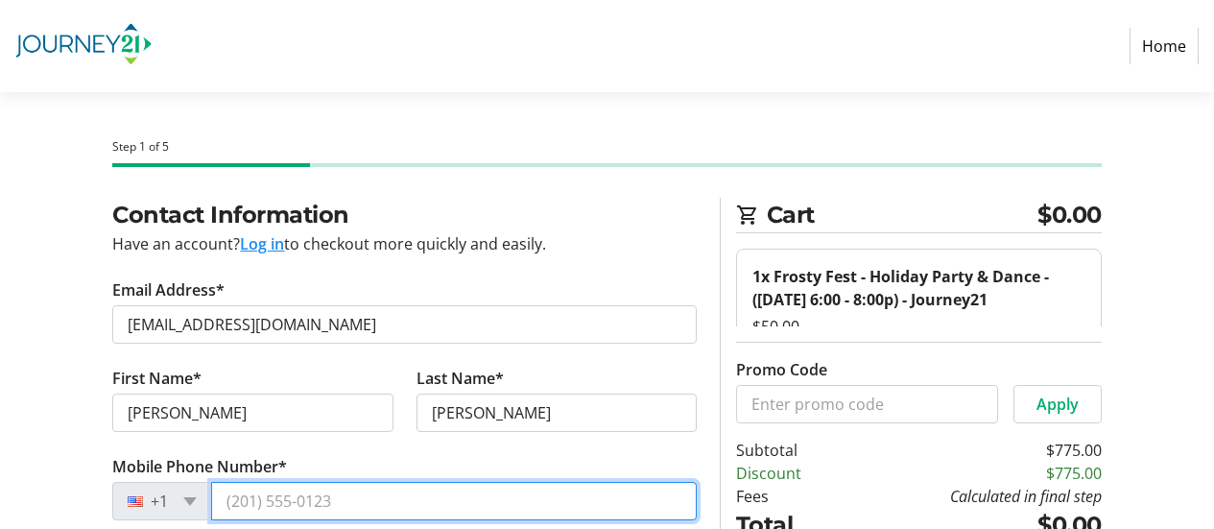
type input "[PHONE_NUMBER]"
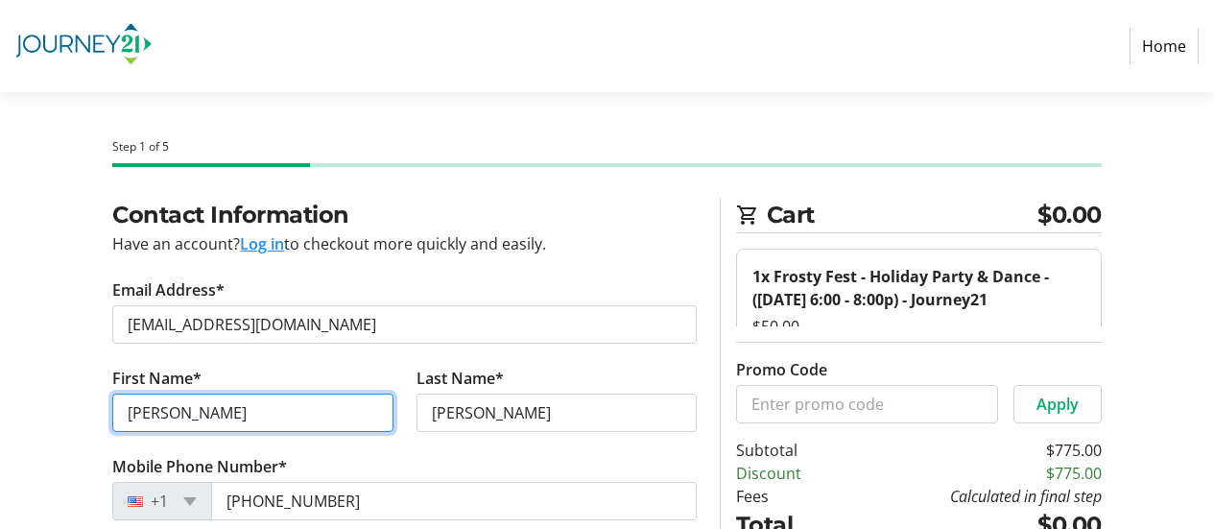
click at [176, 410] on input "[PERSON_NAME]" at bounding box center [252, 412] width 280 height 38
type input "[PERSON_NAME]"
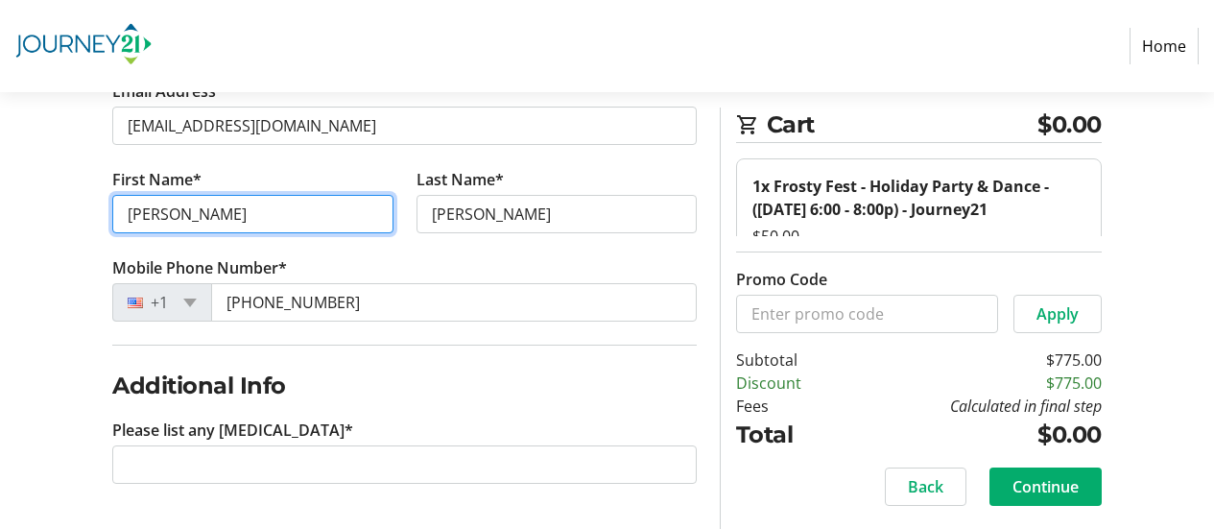
scroll to position [200, 0]
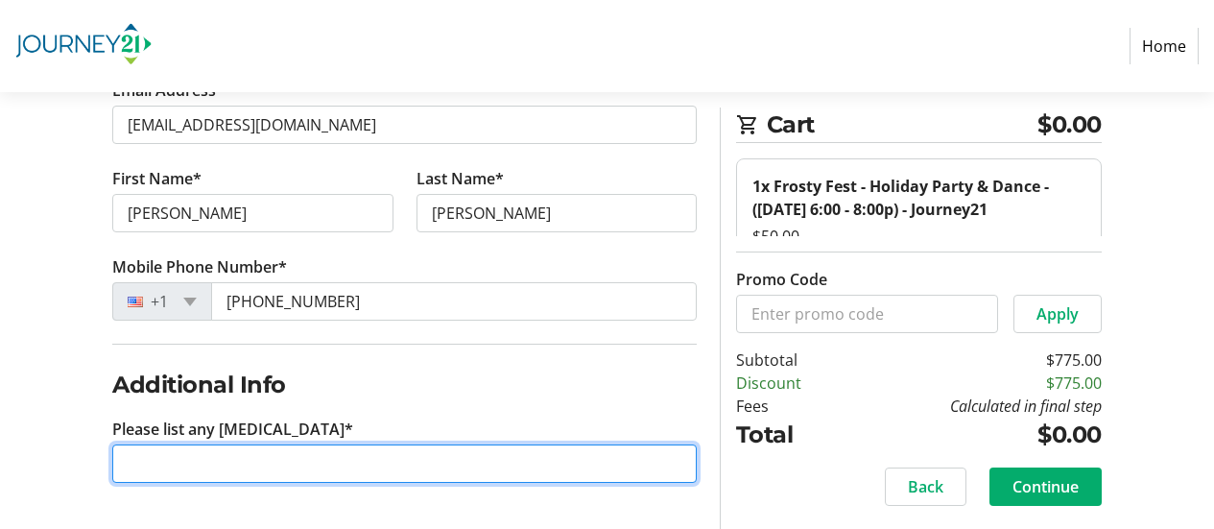
click at [160, 464] on input "Please list any [MEDICAL_DATA]*" at bounding box center [404, 463] width 584 height 38
type input "none"
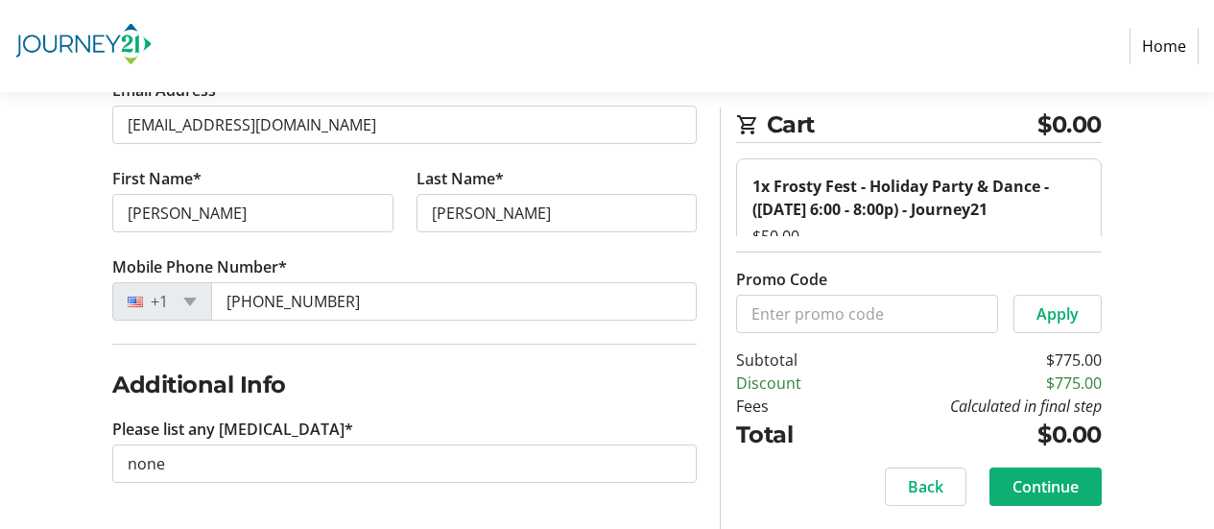
click at [1050, 488] on span "Continue" at bounding box center [1046, 486] width 66 height 23
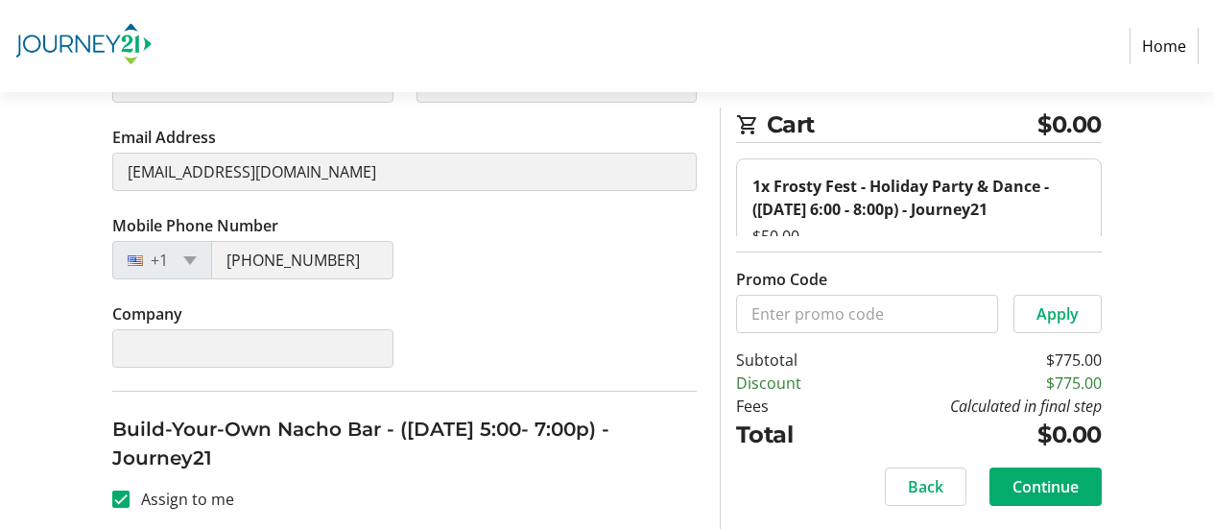
scroll to position [3647, 0]
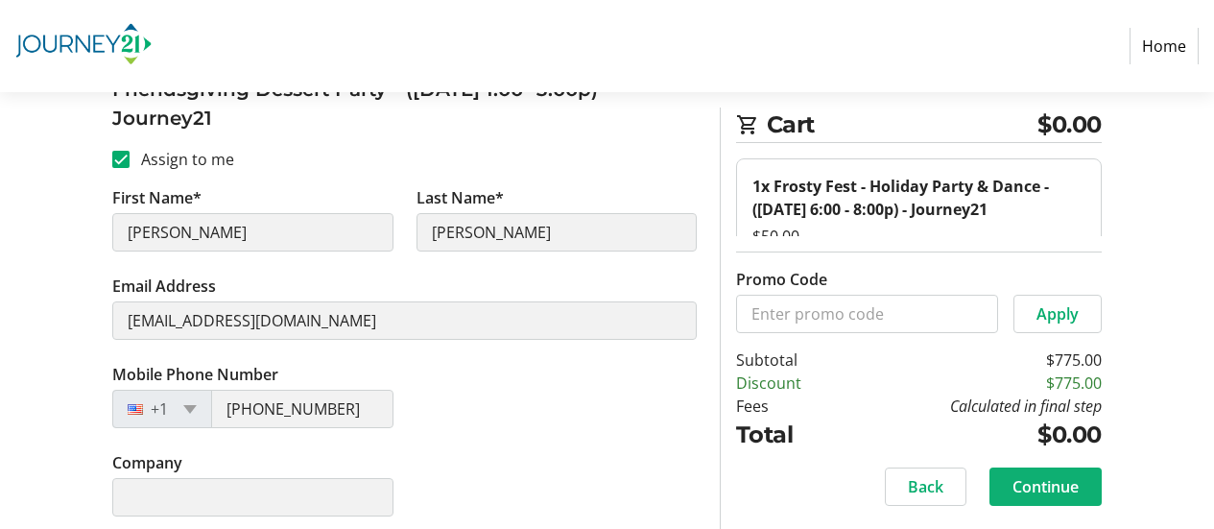
click at [1036, 485] on span "Continue" at bounding box center [1046, 486] width 66 height 23
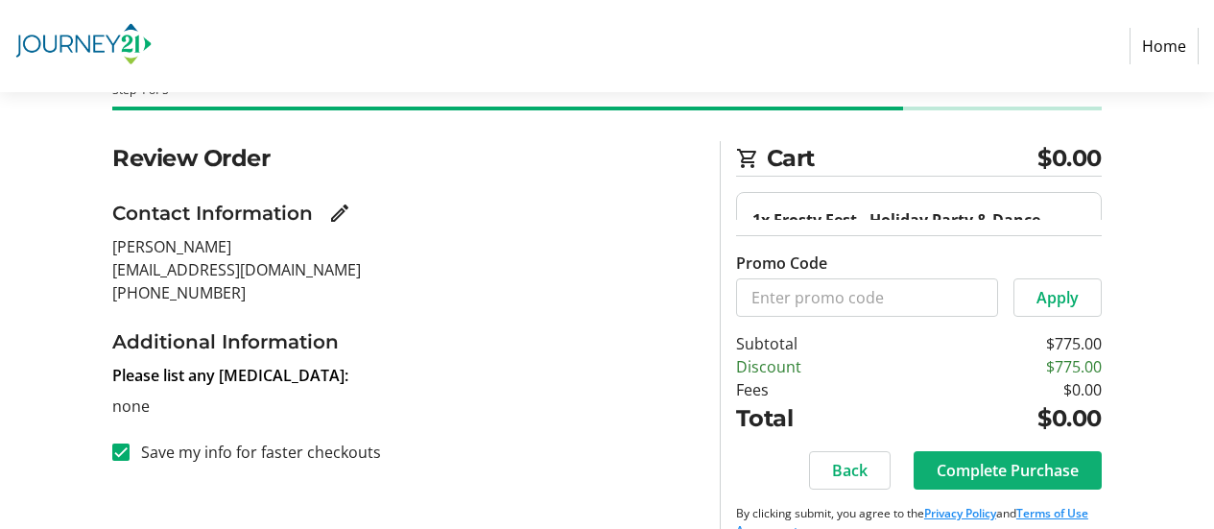
scroll to position [90, 0]
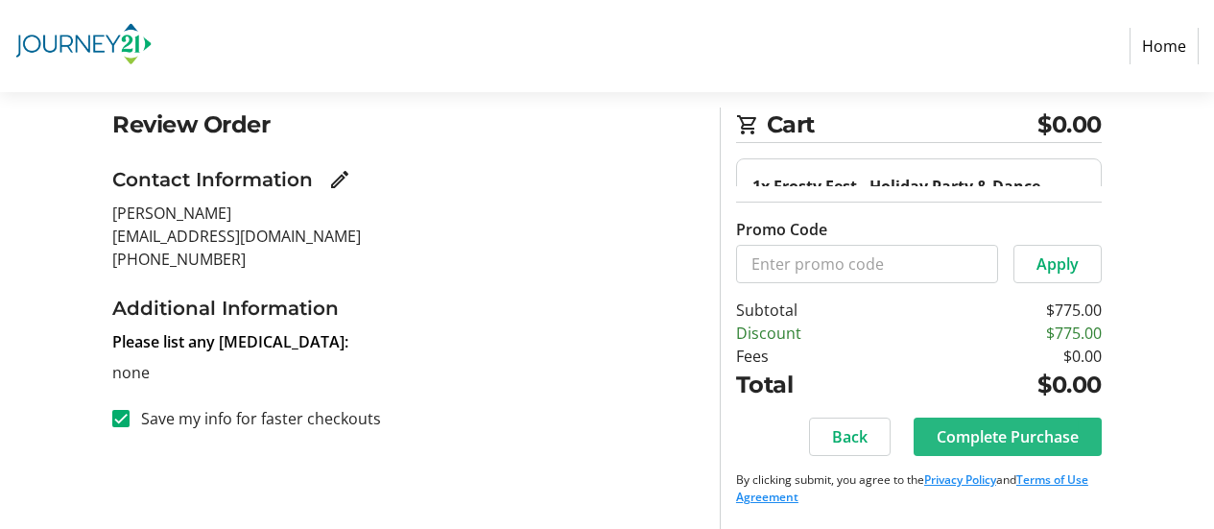
click at [999, 438] on span "Complete Purchase" at bounding box center [1008, 436] width 142 height 23
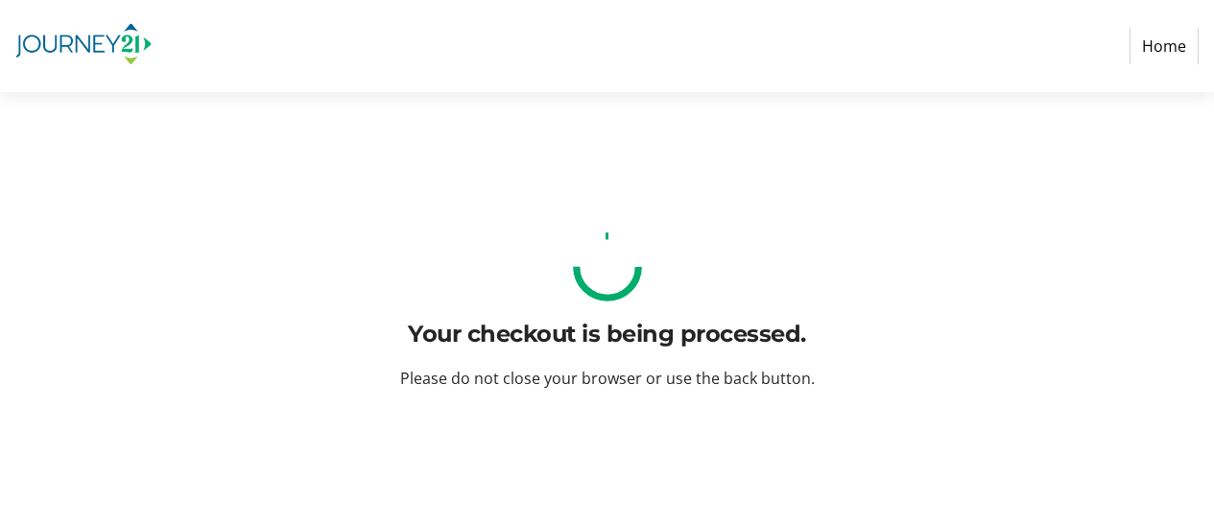
scroll to position [0, 0]
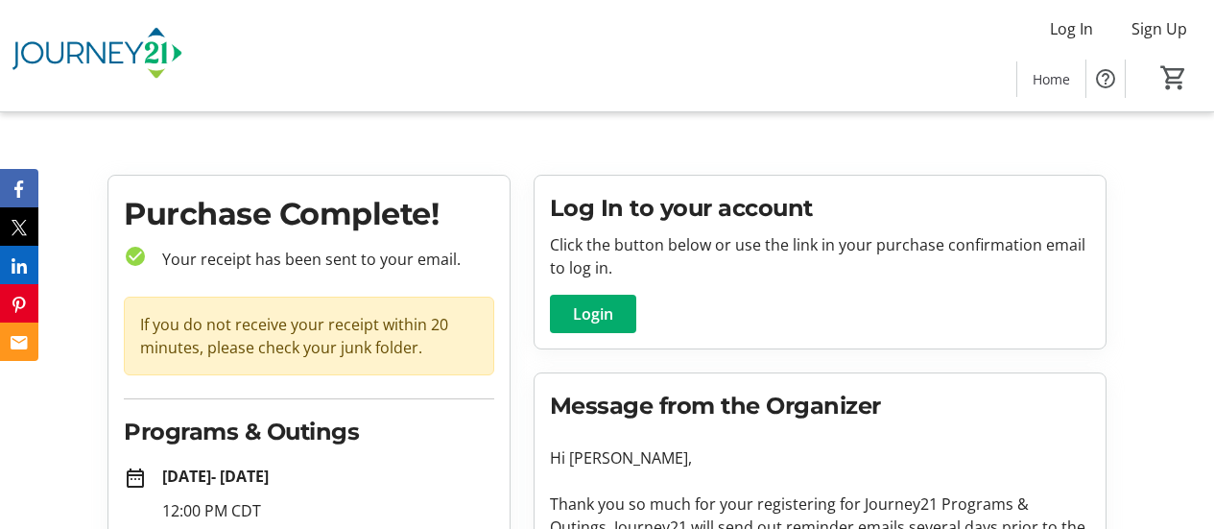
scroll to position [299, 0]
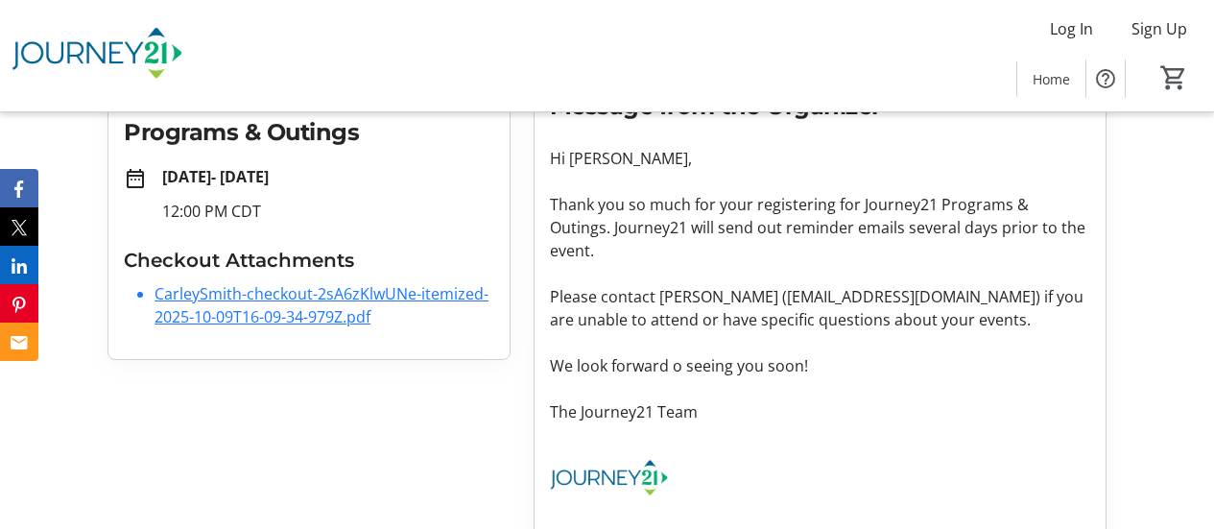
click at [254, 294] on link "CarleySmith-checkout-2sA6zKlwUNe-itemized-2025-10-09T16-09-34-979Z.pdf" at bounding box center [322, 305] width 334 height 44
